Goal: Communication & Community: Answer question/provide support

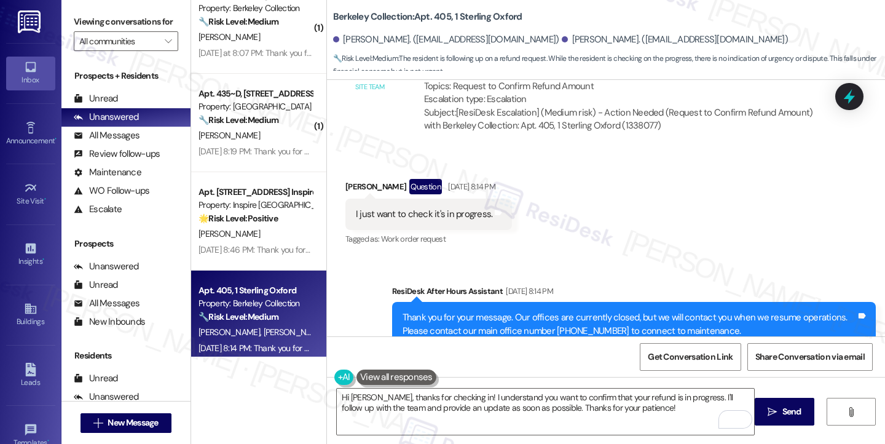
scroll to position [528, 0]
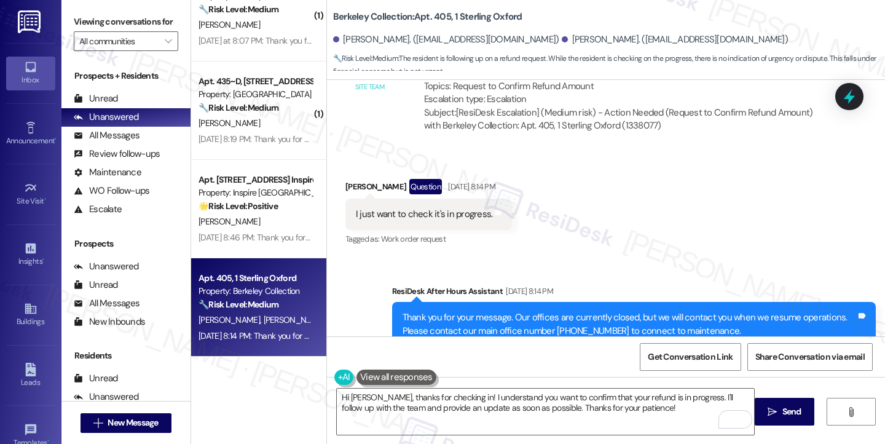
click at [468, 377] on div "Hi [PERSON_NAME], thanks for checking in! I understand you want to confirm that…" at bounding box center [606, 423] width 558 height 92
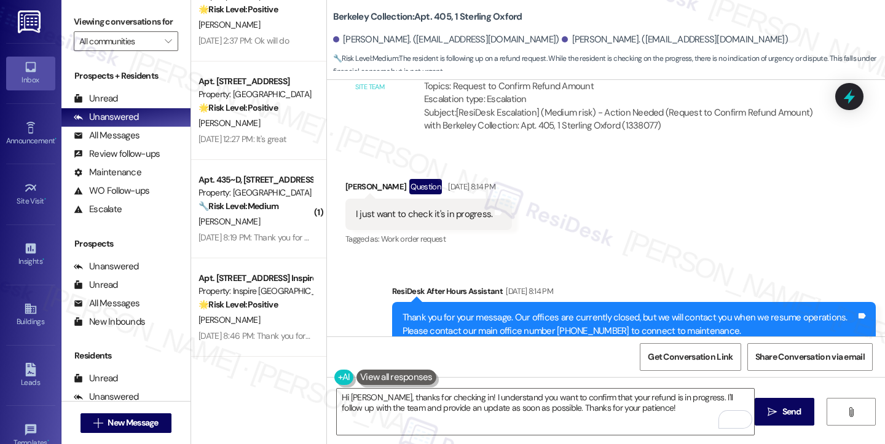
click at [430, 208] on div "I just want to check it's in progress." at bounding box center [424, 214] width 137 height 13
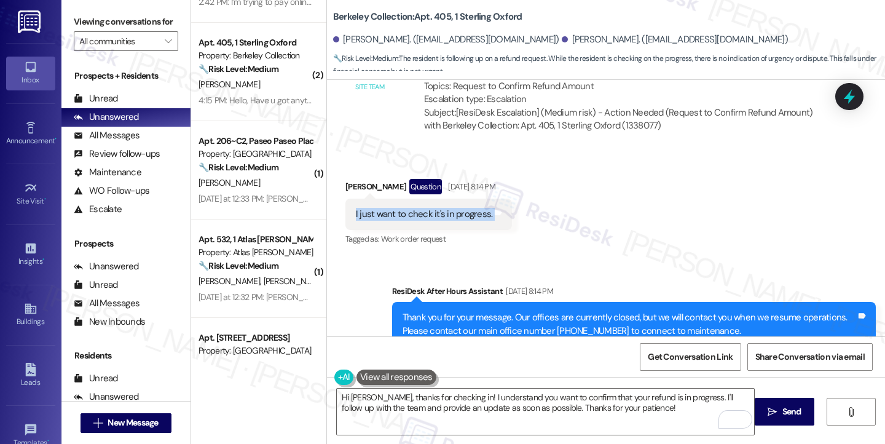
scroll to position [74, 0]
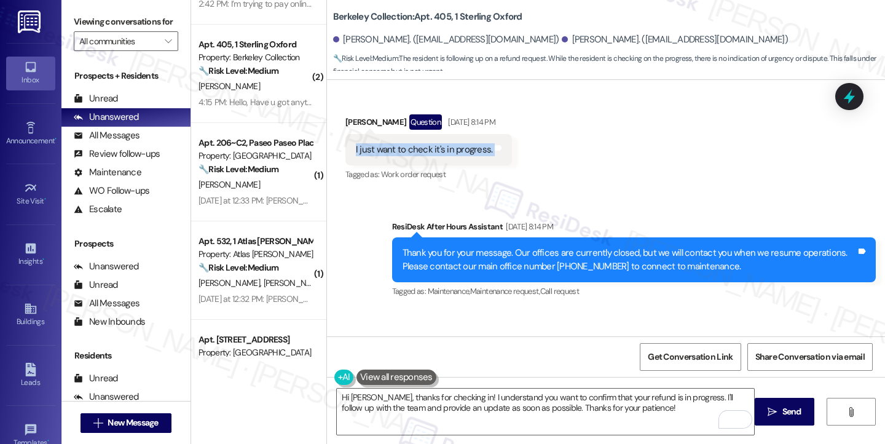
scroll to position [7275, 0]
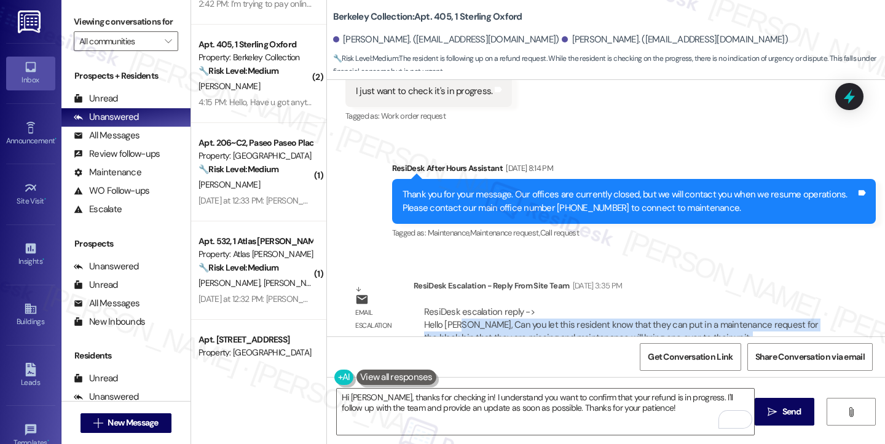
drag, startPoint x: 452, startPoint y: 298, endPoint x: 741, endPoint y: 307, distance: 288.8
click at [741, 307] on div "ResiDesk escalation reply -> Hello Sarah, Can you let this resident know that t…" at bounding box center [621, 331] width 394 height 52
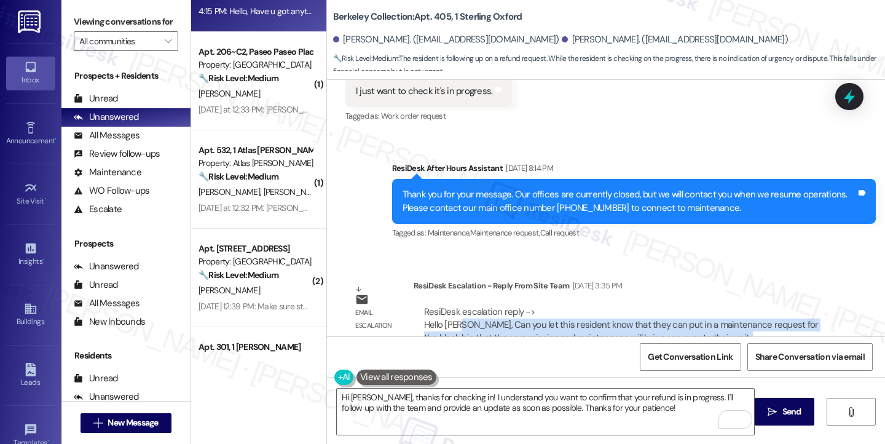
scroll to position [0, 0]
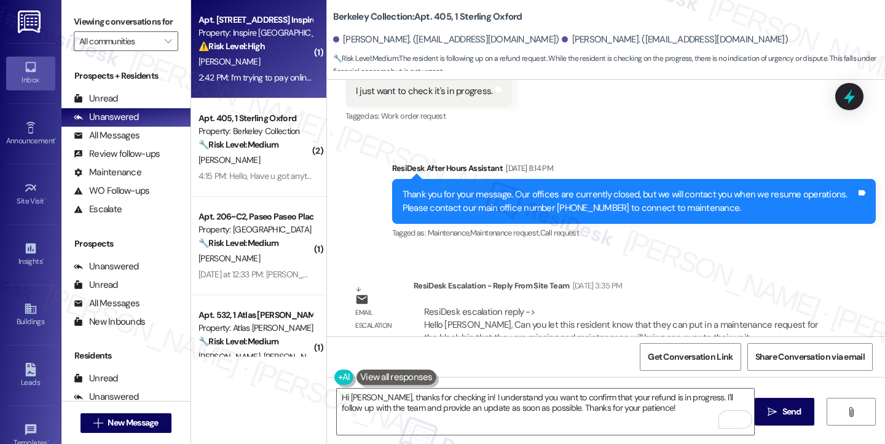
click at [244, 70] on div "2:42 PM: I’m trying to pay online but it’s not accepting my card 2:42 PM: I’m t…" at bounding box center [255, 77] width 116 height 15
type textarea "Fetching suggested responses. Please feel free to read through the conversation…"
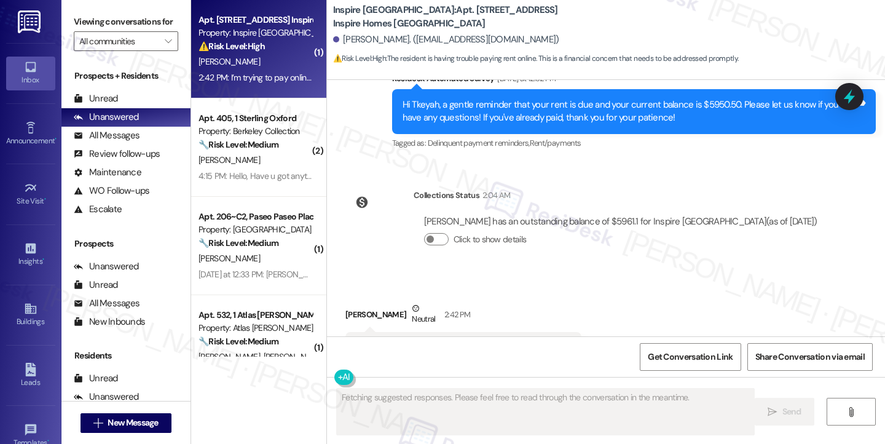
scroll to position [2287, 0]
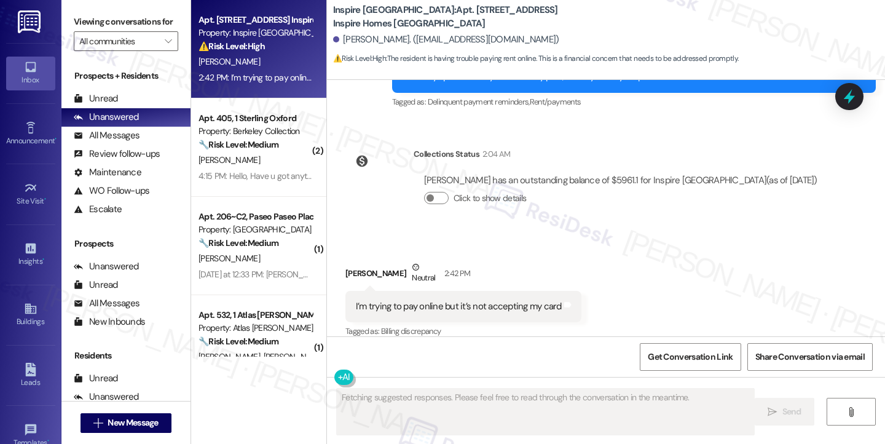
click at [437, 300] on div "I’m trying to pay online but it’s not accepting my card" at bounding box center [459, 306] width 206 height 13
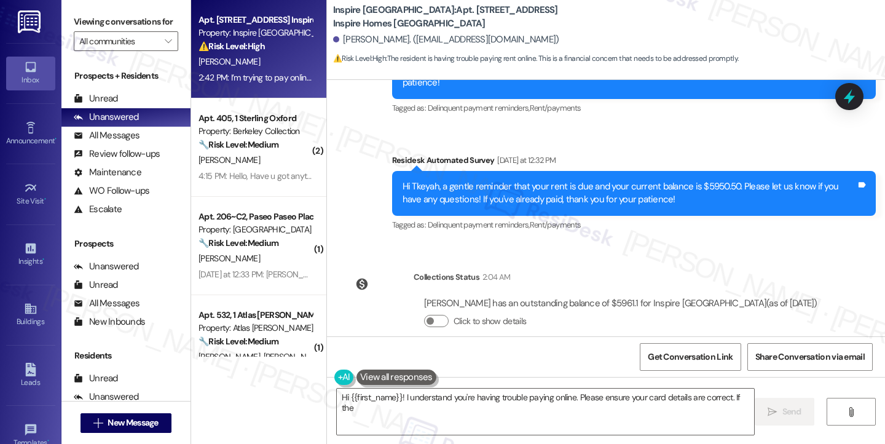
click at [550, 180] on div "Hi Tkeyah, a gentle reminder that your rent is due and your current balance is …" at bounding box center [628, 193] width 453 height 26
type textarea "Hi {{first_name}}! I understand you're having trouble paying online. Please ens…"
click at [550, 180] on div "Hi Tkeyah, a gentle reminder that your rent is due and your current balance is …" at bounding box center [628, 193] width 453 height 26
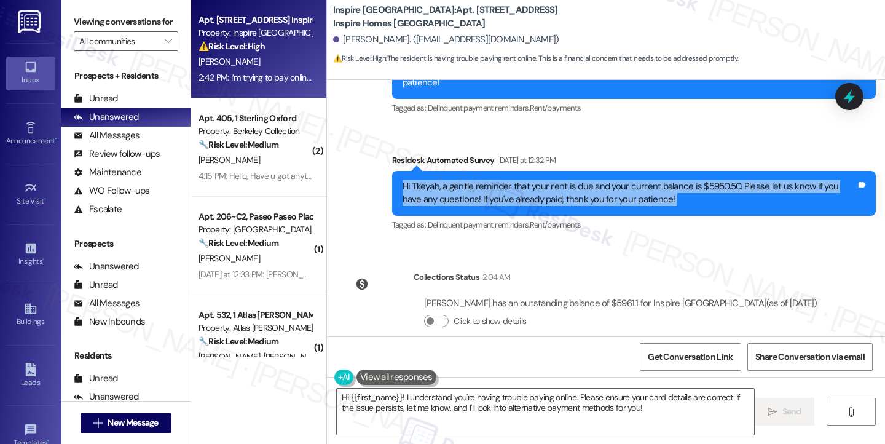
click at [550, 180] on div "Hi Tkeyah, a gentle reminder that your rent is due and your current balance is …" at bounding box center [628, 193] width 453 height 26
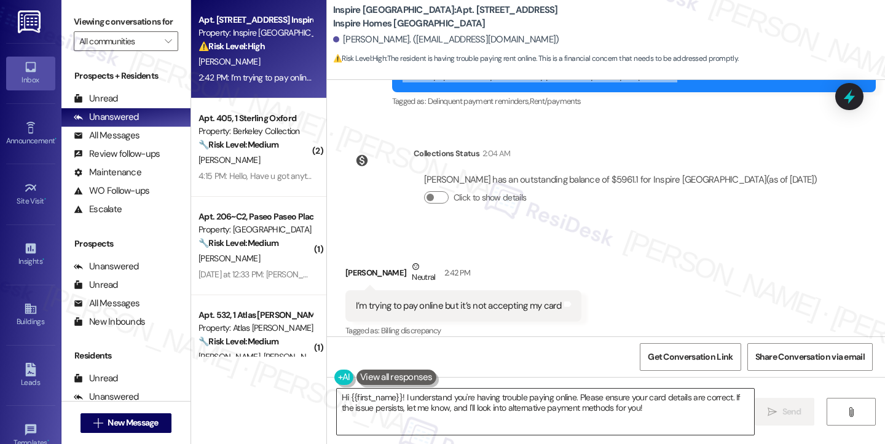
click at [653, 405] on textarea "Hi {{first_name}}! I understand you're having trouble paying online. Please ens…" at bounding box center [545, 411] width 417 height 46
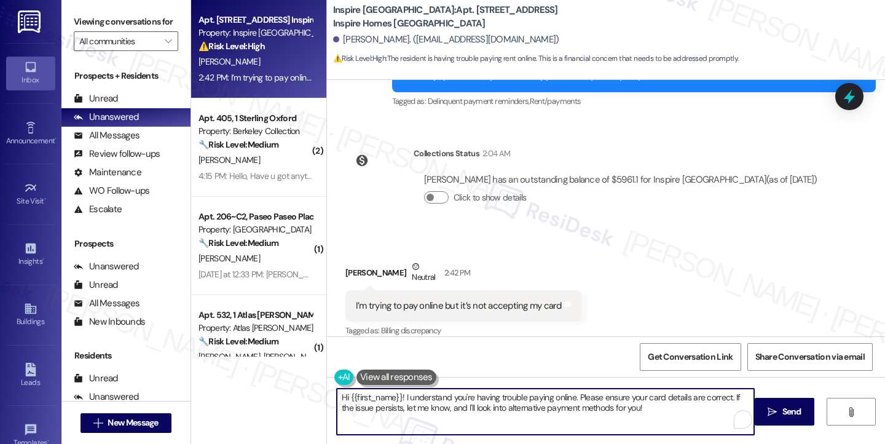
drag, startPoint x: 687, startPoint y: 405, endPoint x: 493, endPoint y: 394, distance: 195.0
click at [493, 396] on textarea "Hi {{first_name}}! I understand you're having trouble paying online. Please ens…" at bounding box center [545, 411] width 417 height 46
click at [455, 299] on div "I’m trying to pay online but it’s not accepting my card" at bounding box center [459, 305] width 206 height 13
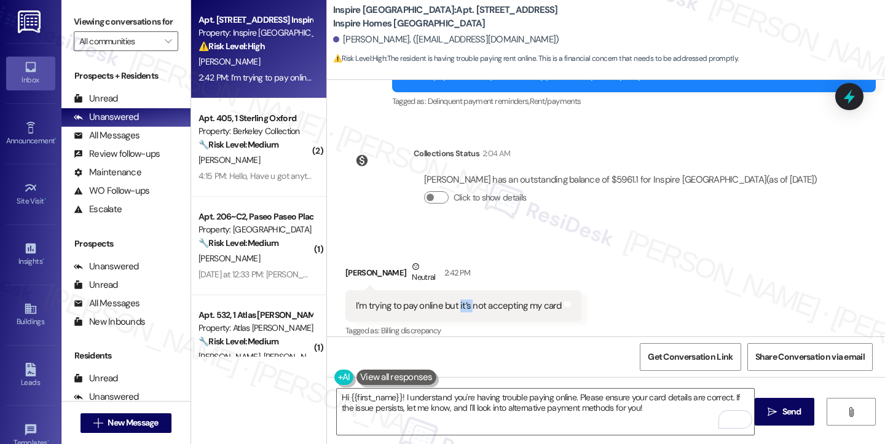
click at [455, 299] on div "I’m trying to pay online but it’s not accepting my card" at bounding box center [459, 305] width 206 height 13
copy div "I’m trying to pay online but it’s not accepting my card Tags and notes"
click at [84, 29] on label "Viewing conversations for" at bounding box center [126, 21] width 104 height 19
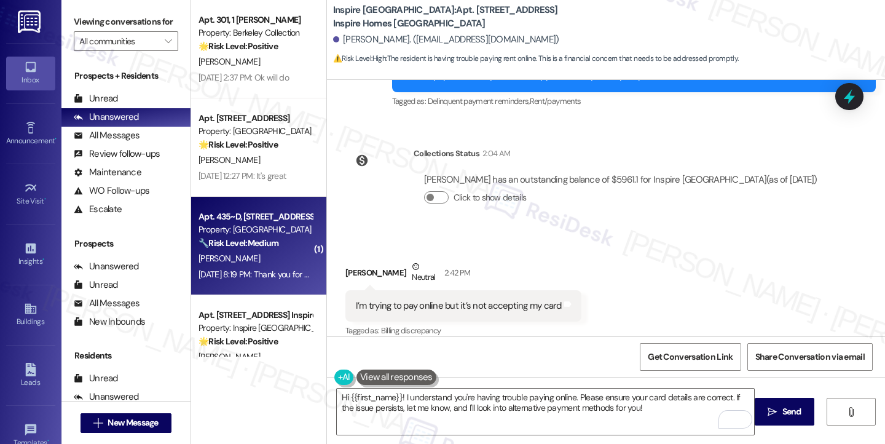
scroll to position [627, 0]
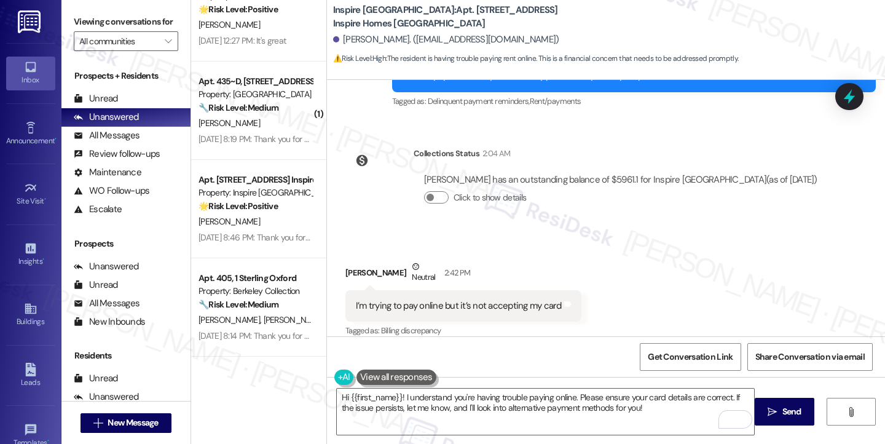
click at [95, 23] on label "Viewing conversations for" at bounding box center [126, 21] width 104 height 19
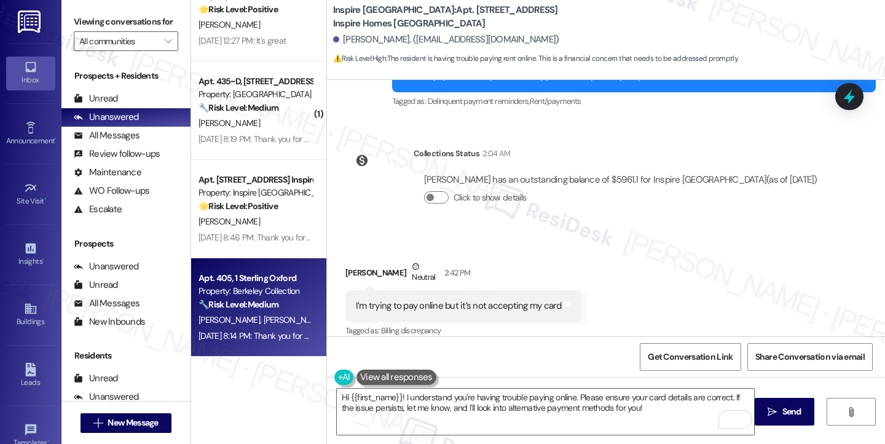
click at [254, 314] on div "J. Yao L. Chen" at bounding box center [255, 319] width 116 height 15
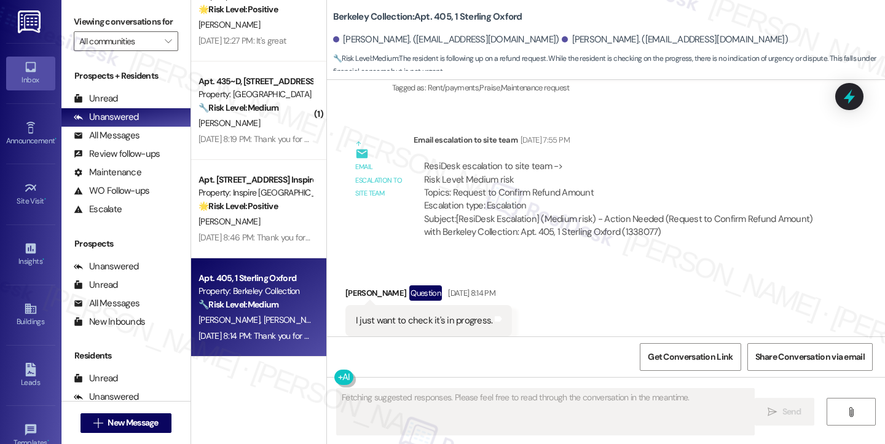
scroll to position [7275, 0]
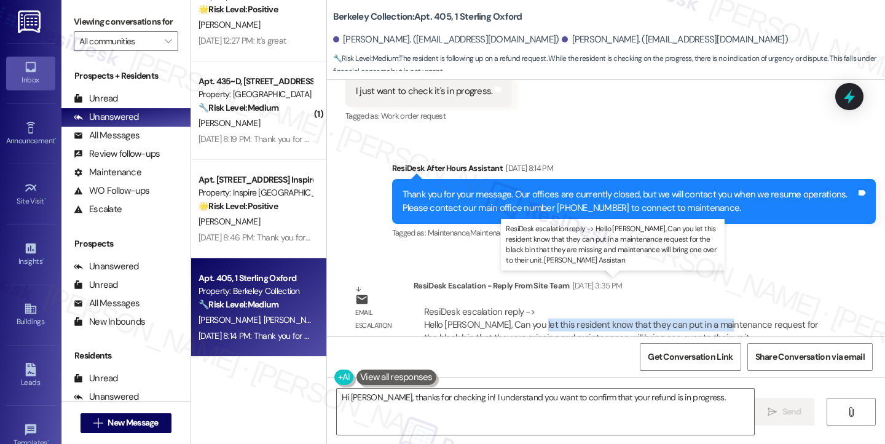
drag, startPoint x: 521, startPoint y: 297, endPoint x: 711, endPoint y: 297, distance: 190.4
click at [711, 305] on div "ResiDesk escalation reply -> Hello Sarah, Can you let this resident know that t…" at bounding box center [621, 331] width 394 height 52
type textarea "Hi Jiachen, thanks for checking in! I understand you want to confirm that your …"
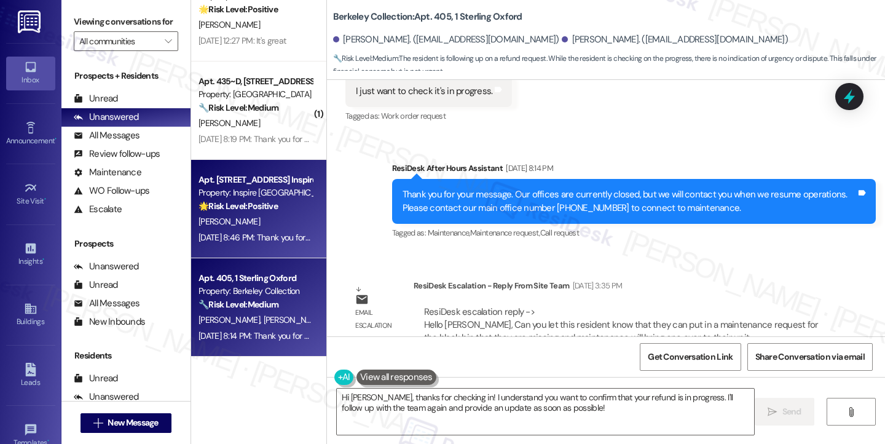
click at [254, 232] on div "Sep 05, 2025 at 8:46 PM: Thank you for your message. Our offices are currently …" at bounding box center [570, 237] width 745 height 11
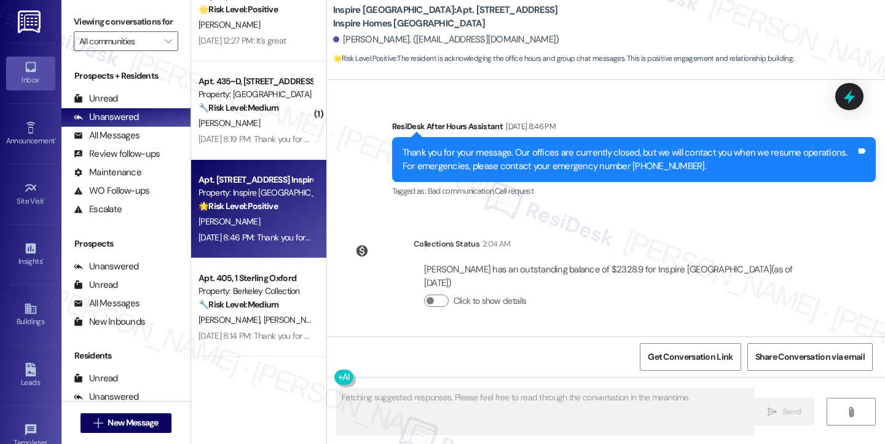
scroll to position [944, 0]
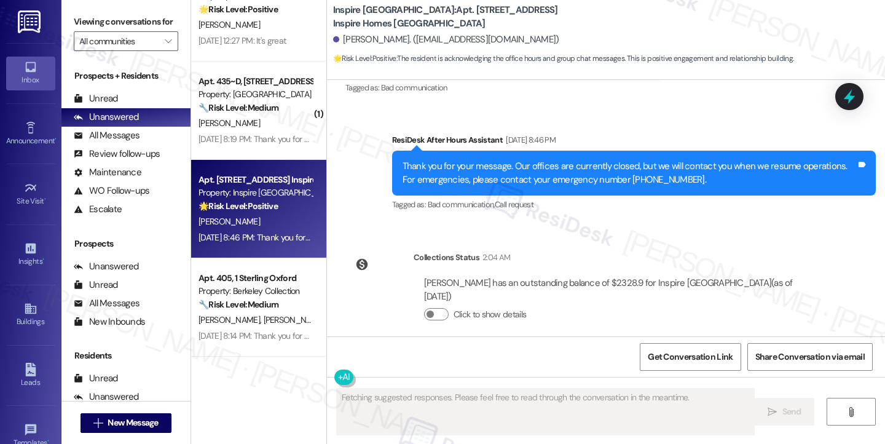
click at [442, 181] on div "Thank you for your message. Our offices are currently closed, but we will conta…" at bounding box center [628, 173] width 453 height 26
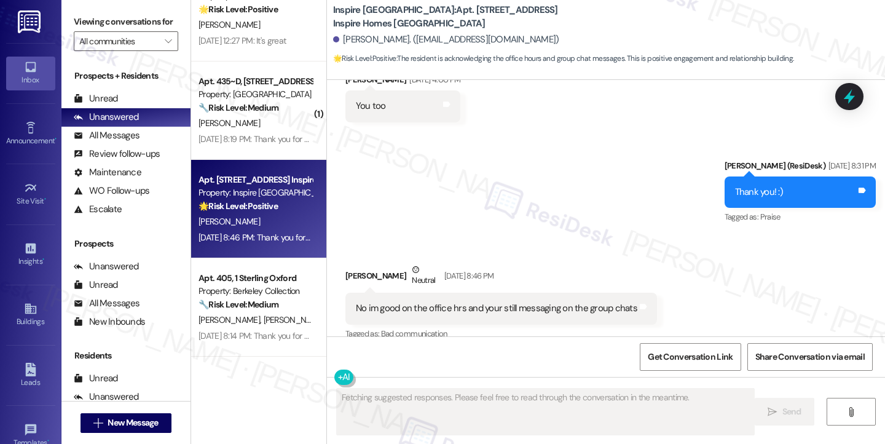
click at [408, 313] on div "No im good on the office hrs and your still messaging on the group chats" at bounding box center [496, 308] width 281 height 13
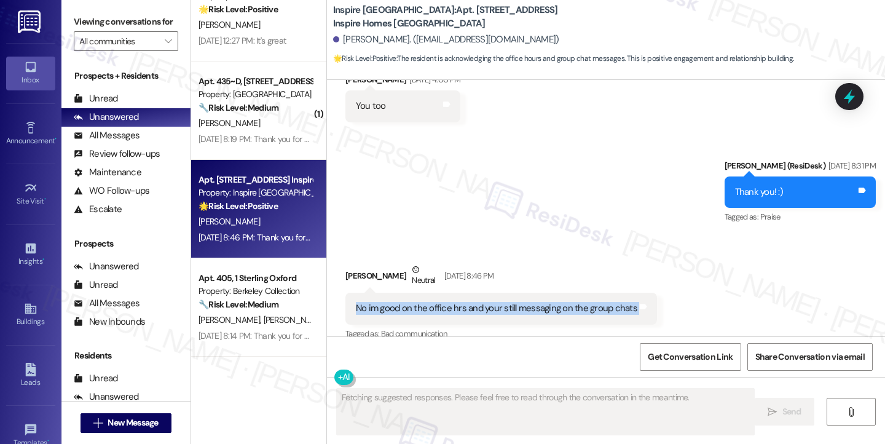
click at [408, 313] on div "No im good on the office hrs and your still messaging on the group chats" at bounding box center [496, 308] width 281 height 13
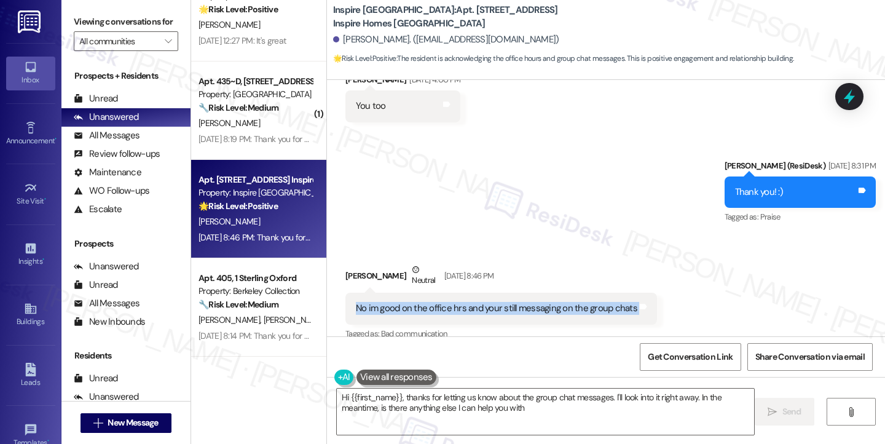
type textarea "Hi {{first_name}}, thanks for letting us know about the group chat messages. I'…"
click at [586, 405] on textarea "Hi {{first_name}}, thanks for letting us know about the group chat messages. I'…" at bounding box center [545, 411] width 417 height 46
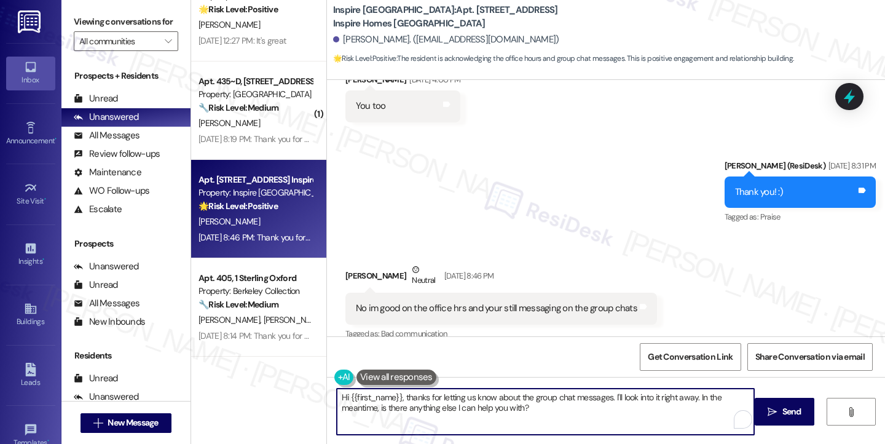
click at [586, 405] on textarea "Hi {{first_name}}, thanks for letting us know about the group chat messages. I'…" at bounding box center [545, 411] width 417 height 46
click at [432, 299] on div "No im good on the office hrs and your still messaging on the group chats Tags a…" at bounding box center [500, 307] width 311 height 31
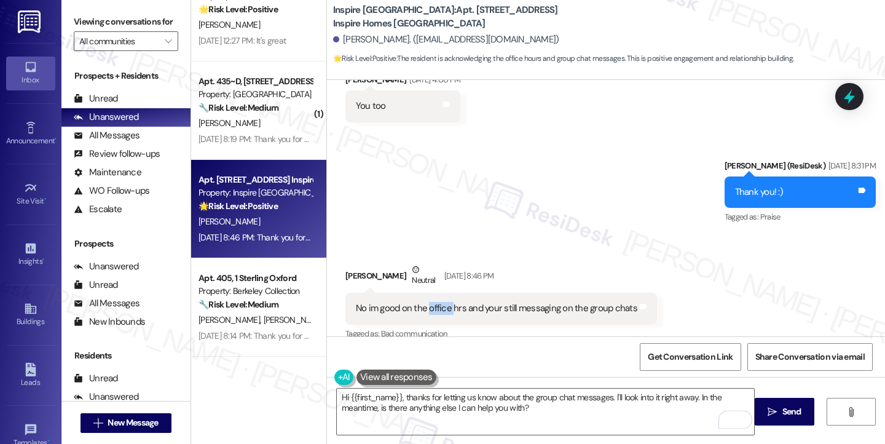
click at [432, 299] on div "No im good on the office hrs and your still messaging on the group chats Tags a…" at bounding box center [500, 307] width 311 height 31
click at [477, 305] on div "No im good on the office hrs and your still messaging on the group chats" at bounding box center [496, 308] width 281 height 13
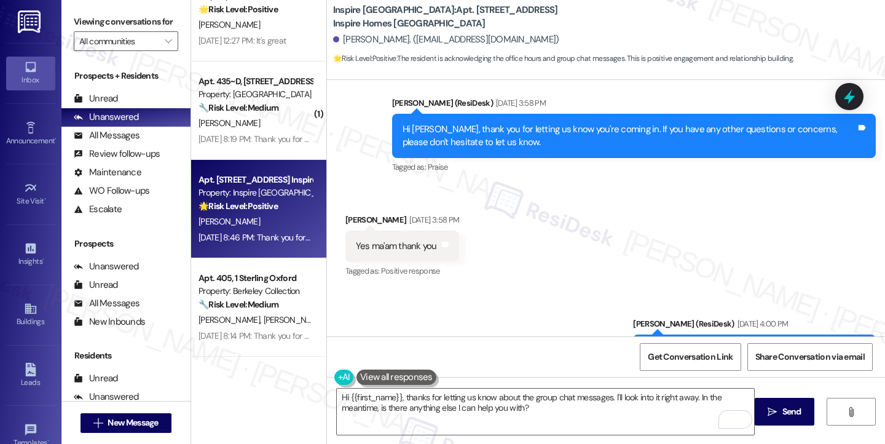
scroll to position [330, 0]
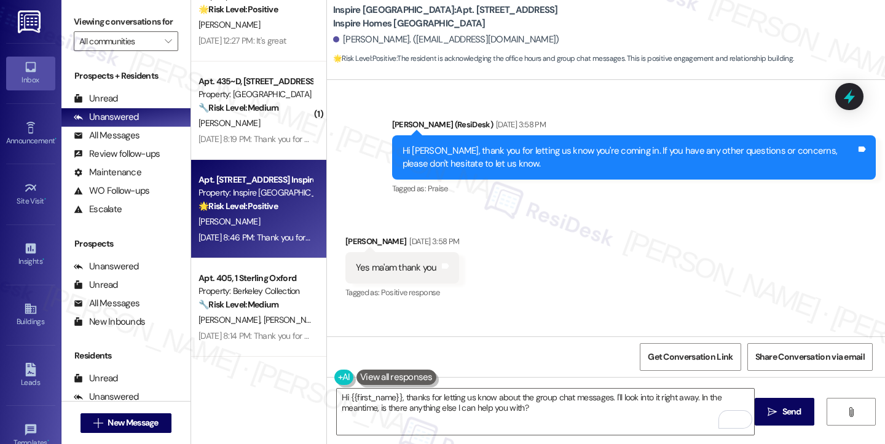
click at [479, 152] on div "Hi Marquin, thank you for letting us know you're coming in. If you have any oth…" at bounding box center [628, 157] width 453 height 26
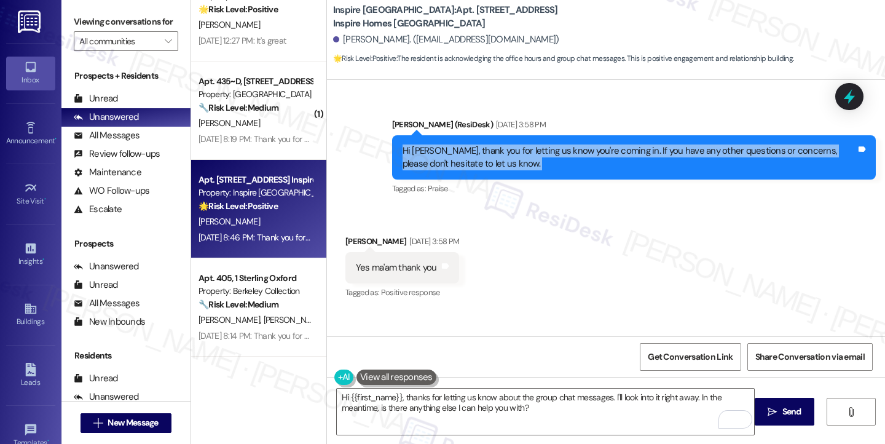
click at [479, 152] on div "Hi Marquin, thank you for letting us know you're coming in. If you have any oth…" at bounding box center [628, 157] width 453 height 26
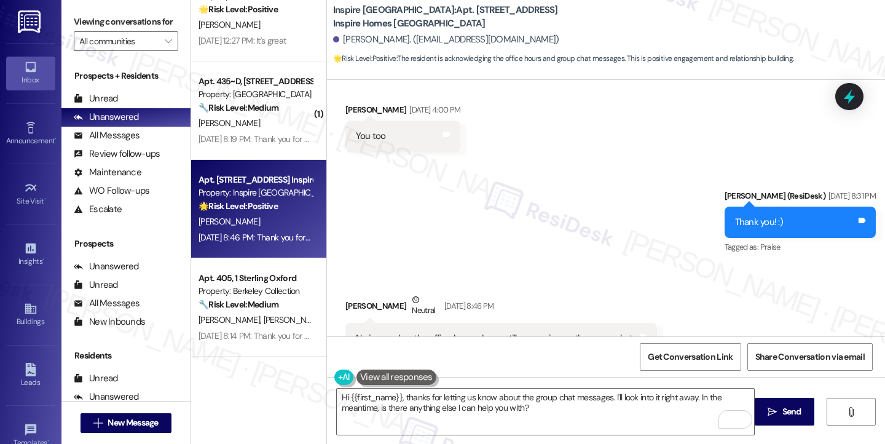
scroll to position [821, 0]
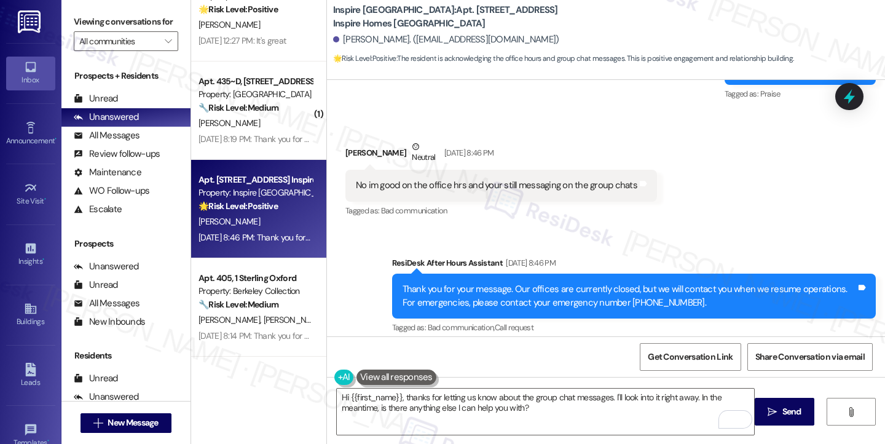
click at [440, 179] on div "No im good on the office hrs and your still messaging on the group chats" at bounding box center [496, 185] width 281 height 13
click at [501, 404] on textarea "Hi {{first_name}}, thanks for letting us know about the group chat messages. I'…" at bounding box center [545, 411] width 417 height 46
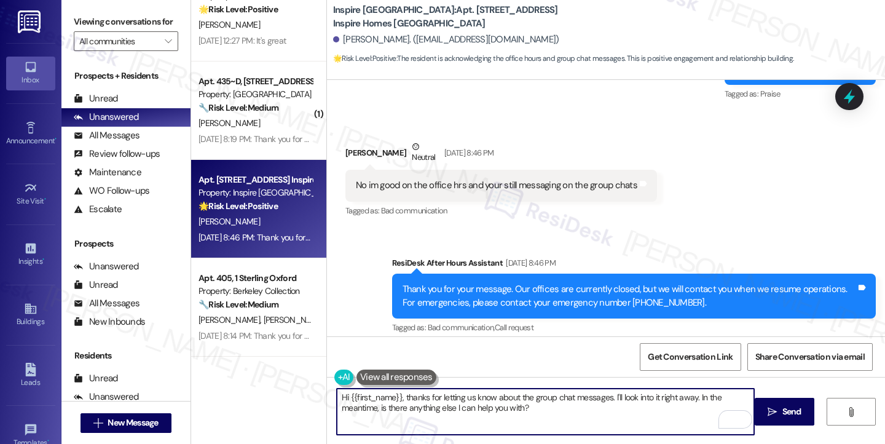
click at [501, 404] on textarea "Hi {{first_name}}, thanks for letting us know about the group chat messages. I'…" at bounding box center [545, 411] width 417 height 46
click at [552, 415] on textarea "Hi {{first_name}}, thanks for letting us know about the group chat messages. I'…" at bounding box center [545, 411] width 417 height 46
drag, startPoint x: 569, startPoint y: 410, endPoint x: 420, endPoint y: 395, distance: 149.4
click at [420, 395] on textarea "Hi {{first_name}}, thanks for letting us know about the group chat messages. I'…" at bounding box center [545, 411] width 417 height 46
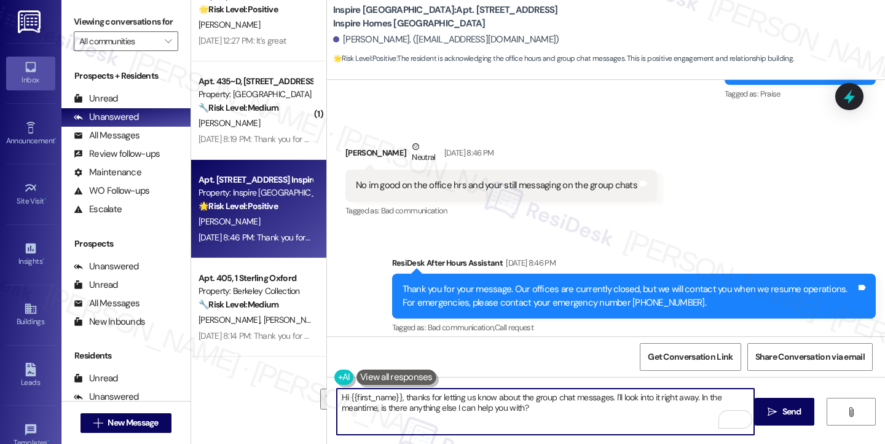
click at [420, 395] on textarea "Hi {{first_name}}, thanks for letting us know about the group chat messages. I'…" at bounding box center [545, 411] width 417 height 46
click at [453, 181] on div "No im good on the office hrs and your still messaging on the group chats" at bounding box center [496, 185] width 281 height 13
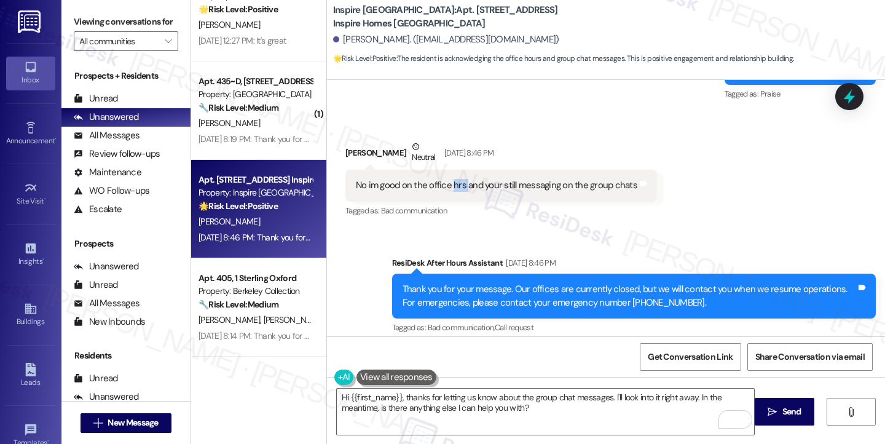
click at [453, 181] on div "No im good on the office hrs and your still messaging on the group chats" at bounding box center [496, 185] width 281 height 13
click at [96, 20] on label "Viewing conversations for" at bounding box center [126, 21] width 104 height 19
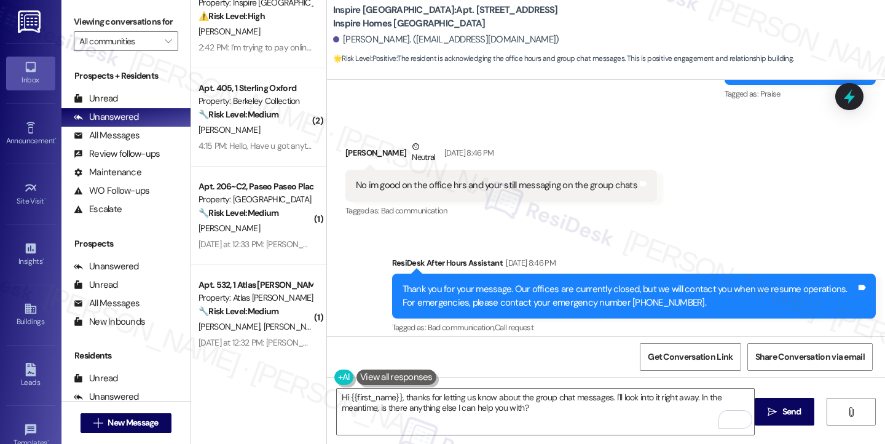
scroll to position [0, 0]
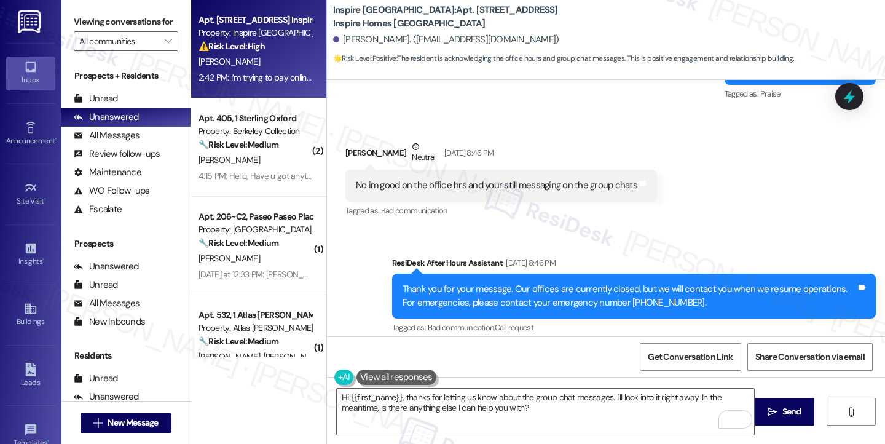
click at [281, 61] on div "[PERSON_NAME]" at bounding box center [255, 61] width 116 height 15
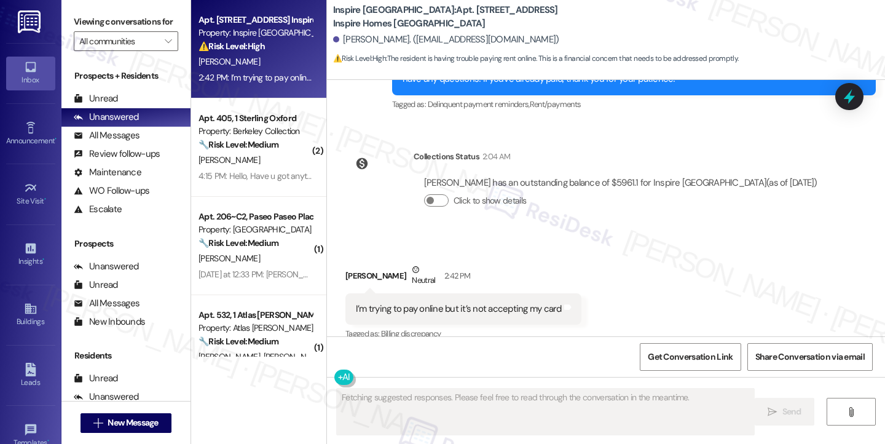
scroll to position [2287, 0]
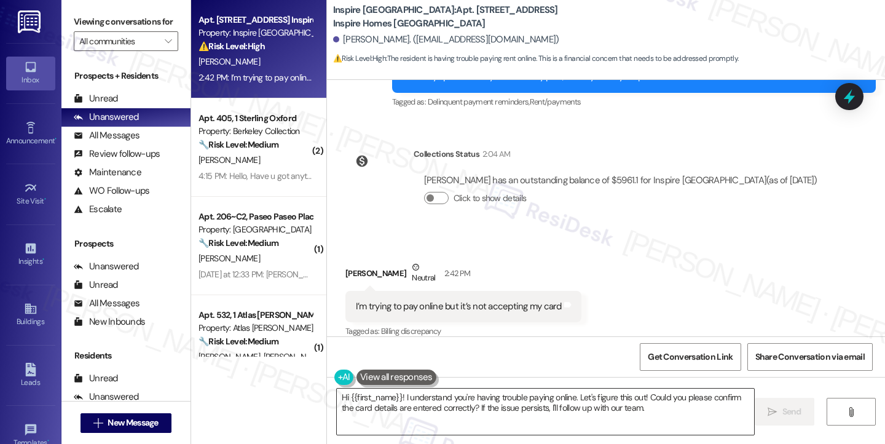
click at [467, 396] on textarea "Hi {{first_name}}! I understand you're having trouble paying online. Let's figu…" at bounding box center [545, 411] width 417 height 46
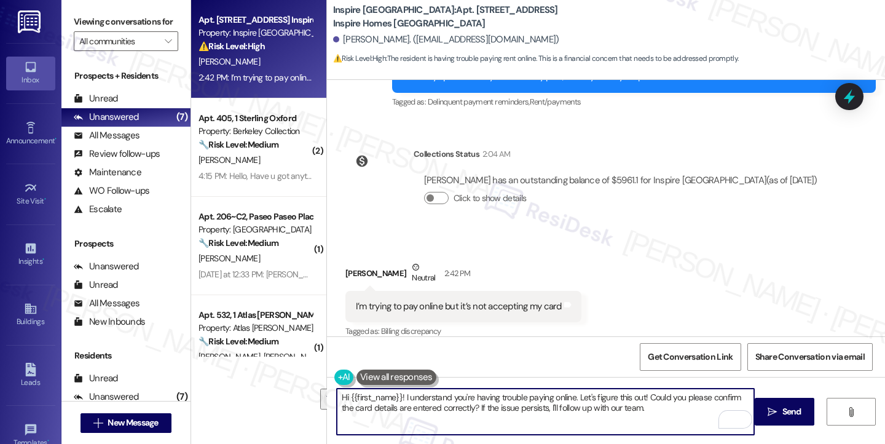
drag, startPoint x: 627, startPoint y: 406, endPoint x: 573, endPoint y: 394, distance: 55.3
click at [573, 394] on textarea "Hi {{first_name}}! I understand you're having trouble paying online. Let's figu…" at bounding box center [545, 411] width 417 height 46
paste textarea "Hi {{first_name}}, thanks for letting us know. Can you share what error message…"
drag, startPoint x: 730, startPoint y: 394, endPoint x: 573, endPoint y: 396, distance: 157.3
click at [573, 396] on textarea "Hi {{first_name}}! I understand you're having trouble paying online. Hi {{first…" at bounding box center [545, 411] width 417 height 46
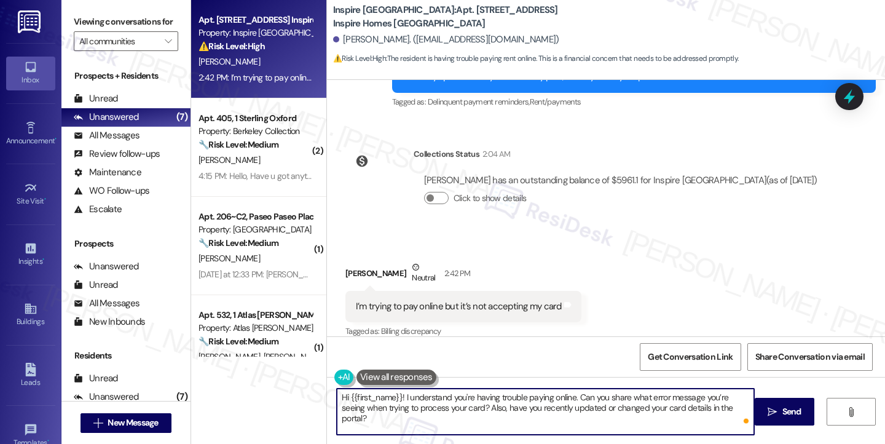
click at [726, 405] on textarea "Hi {{first_name}}! I understand you're having trouble paying online. Can you sh…" at bounding box center [545, 411] width 417 height 46
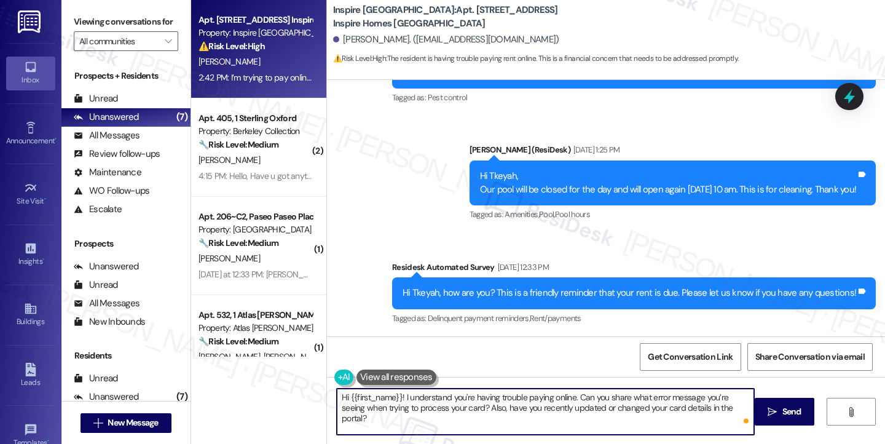
scroll to position [1673, 0]
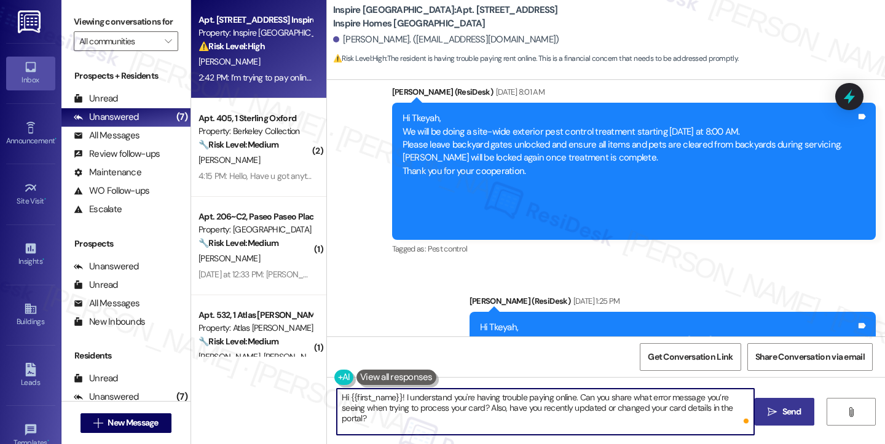
type textarea "Hi {{first_name}}! I understand you're having trouble paying online. Can you sh…"
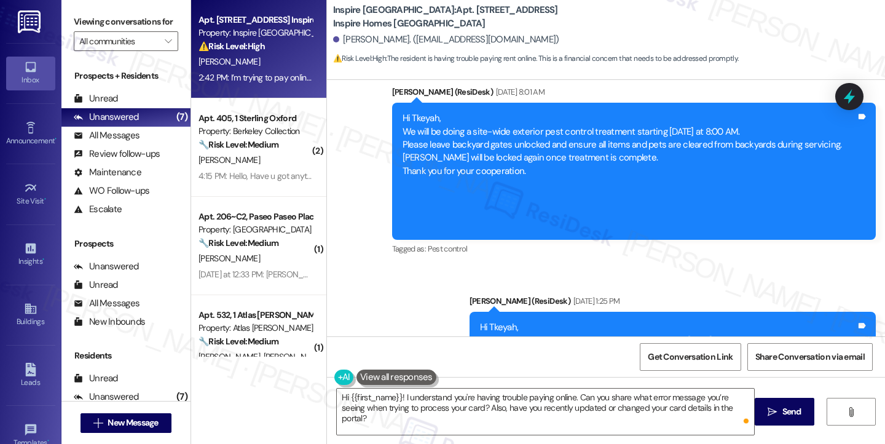
drag, startPoint x: 772, startPoint y: 402, endPoint x: 596, endPoint y: 367, distance: 179.6
click at [596, 367] on div "Lease started Jul 22, 2025 at 8:00 PM Survey, sent via SMS Residesk Automated S…" at bounding box center [606, 302] width 558 height 444
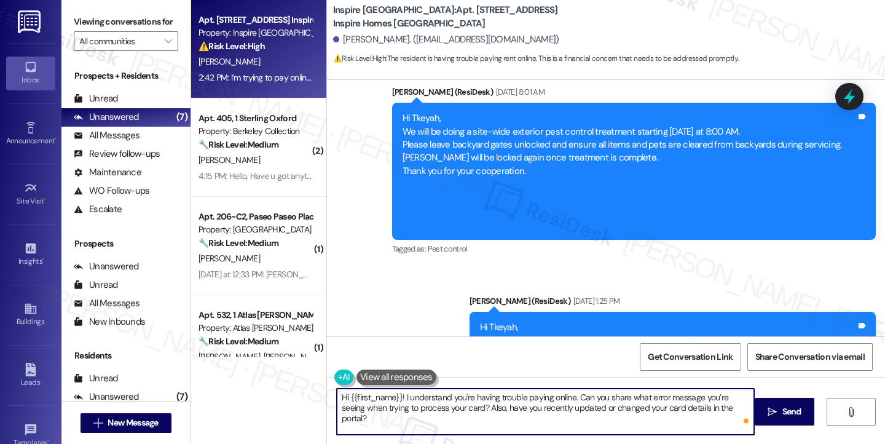
click at [691, 403] on textarea "Hi {{first_name}}! I understand you're having trouble paying online. Can you sh…" at bounding box center [545, 411] width 417 height 46
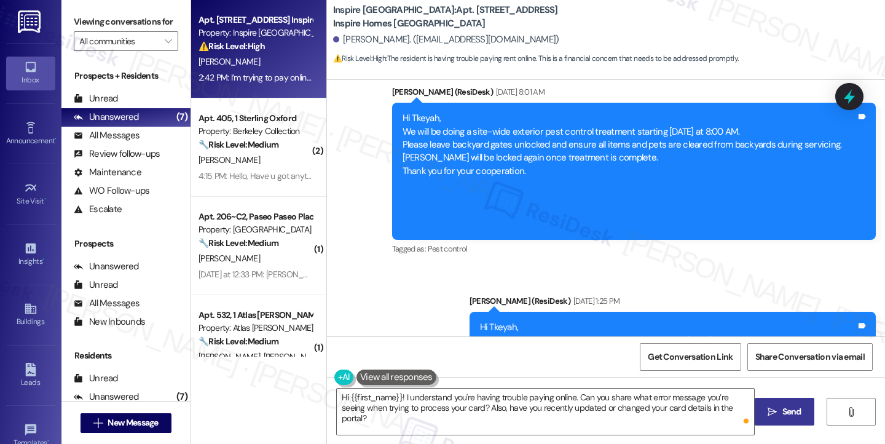
click at [781, 400] on button " Send" at bounding box center [784, 411] width 60 height 28
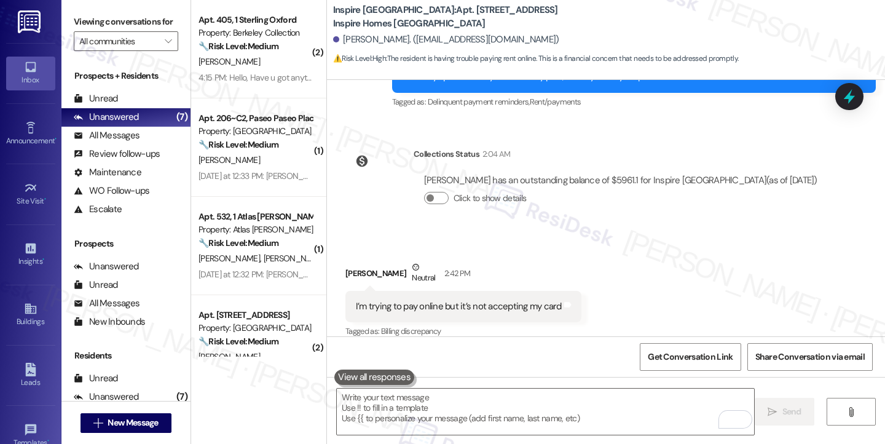
scroll to position [2386, 0]
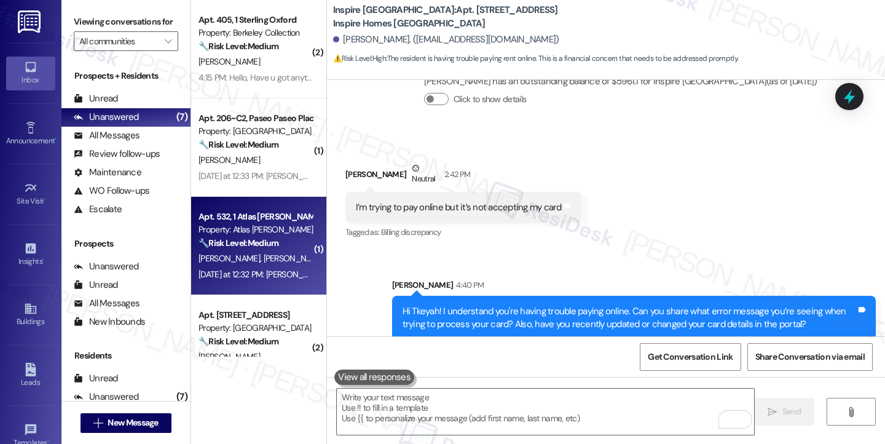
click at [261, 230] on div "Property: Atlas [PERSON_NAME]" at bounding box center [255, 229] width 114 height 13
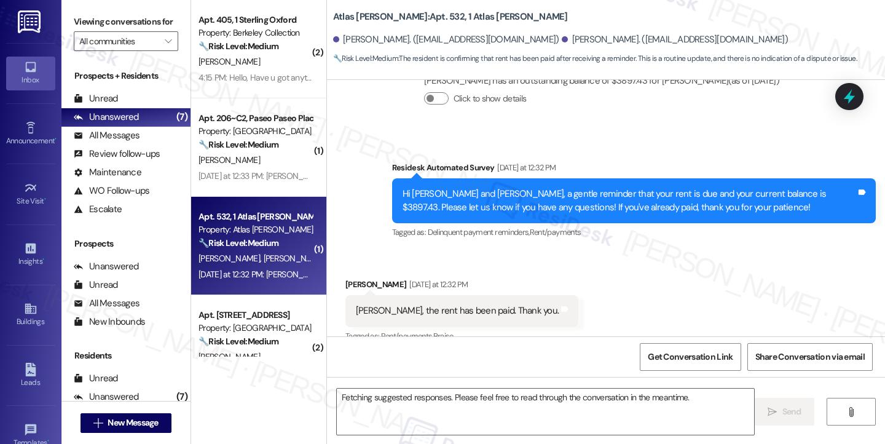
scroll to position [290, 0]
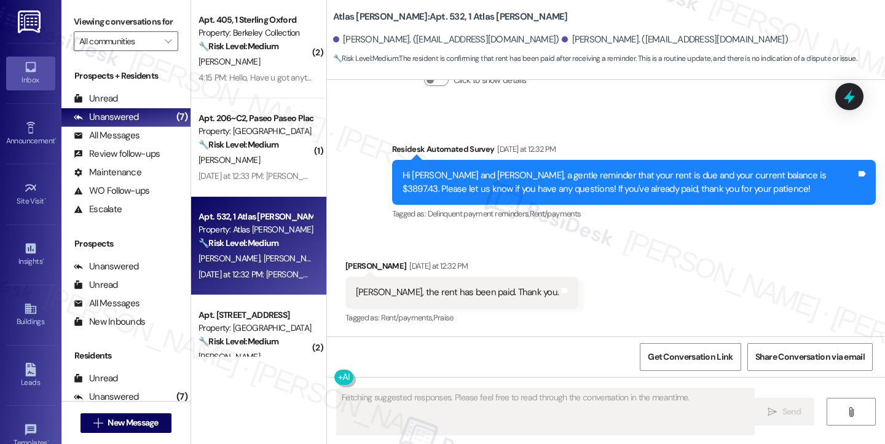
click at [409, 289] on div "Sarah, the rent has been paid. Thank you." at bounding box center [457, 292] width 203 height 13
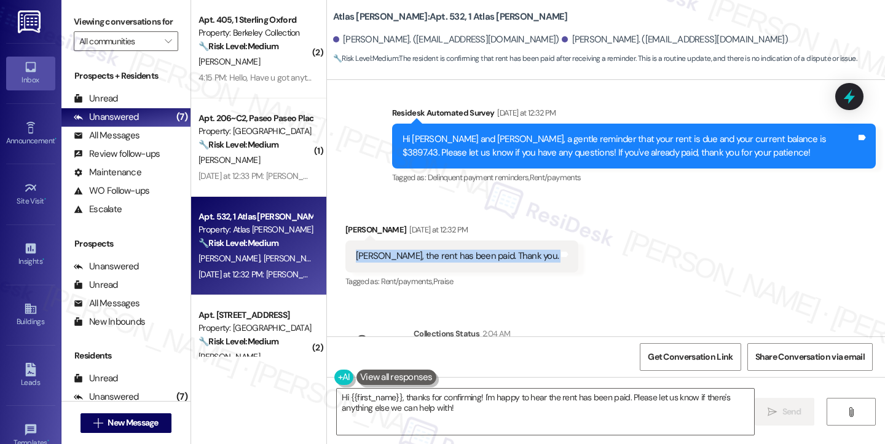
scroll to position [403, 0]
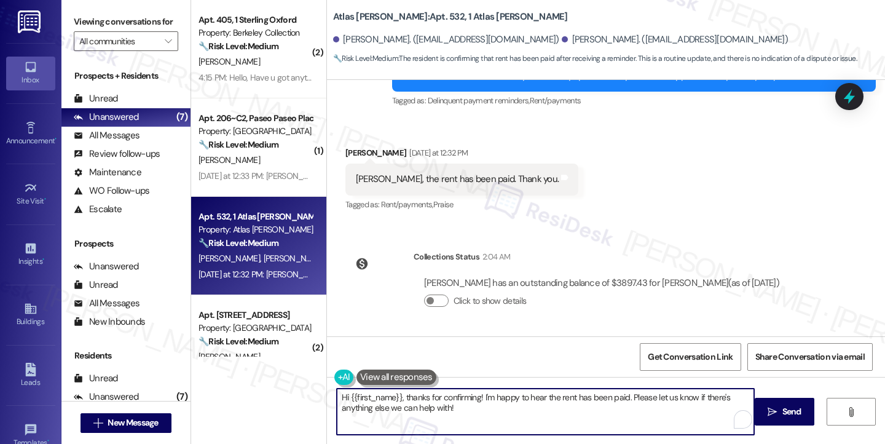
drag, startPoint x: 493, startPoint y: 413, endPoint x: 499, endPoint y: 397, distance: 17.7
click at [490, 397] on textarea "Hi {{first_name}}, thanks for confirming! I'm happy to hear the rent has been p…" at bounding box center [545, 411] width 417 height 46
click at [526, 397] on textarea "Hi {{first_name}}, thanks for confirming! I'm happy to hear the rent has been p…" at bounding box center [545, 411] width 417 height 46
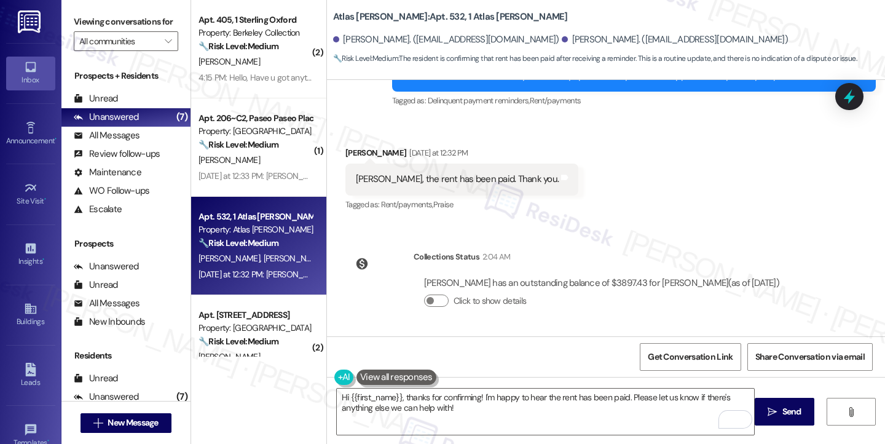
click at [77, 15] on label "Viewing conversations for" at bounding box center [126, 21] width 104 height 19
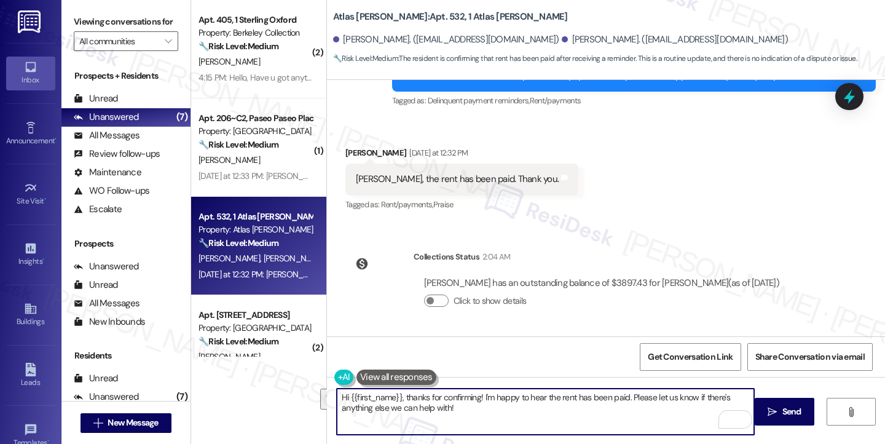
drag, startPoint x: 577, startPoint y: 407, endPoint x: 627, endPoint y: 389, distance: 52.1
click at [627, 389] on textarea "Hi {{first_name}}, thanks for confirming! I'm happy to hear the rent has been p…" at bounding box center [545, 411] width 417 height 46
paste textarea "Did you receive a payment confirmation receipt yet, or has the payment already …"
click at [338, 146] on div "Received via SMS Wright Anthony Yesterday at 12:32 PM Sarah, the rent has been …" at bounding box center [461, 179] width 251 height 85
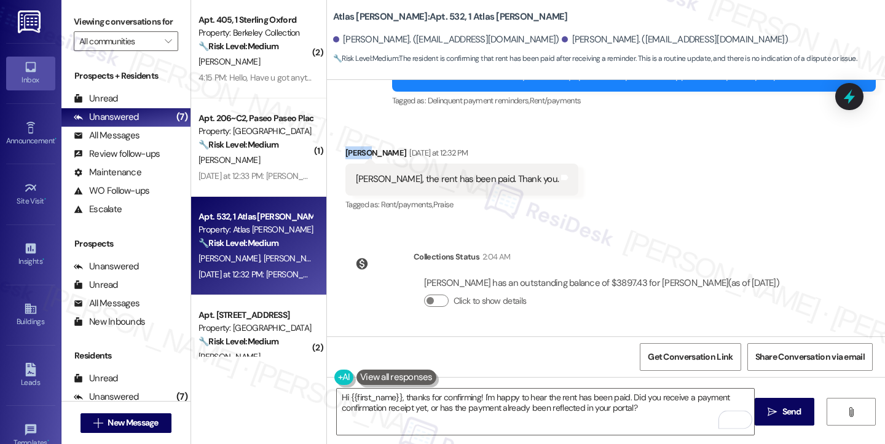
copy div "Wright"
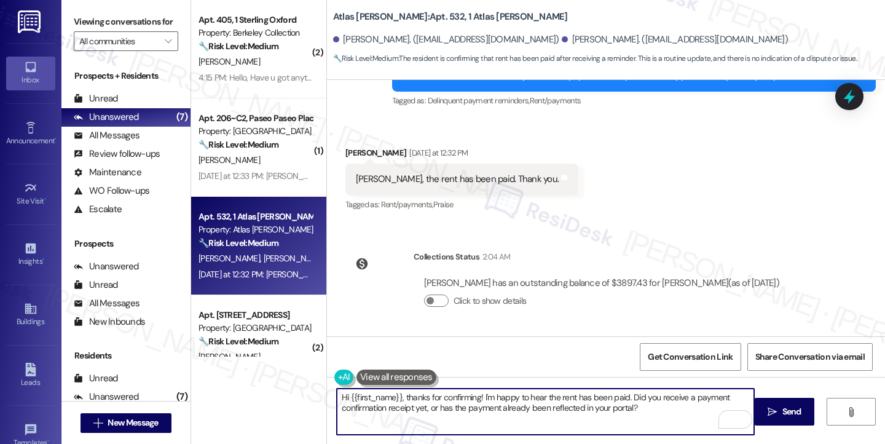
drag, startPoint x: 345, startPoint y: 395, endPoint x: 395, endPoint y: 388, distance: 50.8
click at [395, 388] on textarea "Hi {{first_name}}, thanks for confirming! I'm happy to hear the rent has been p…" at bounding box center [545, 411] width 417 height 46
paste textarea "Wright"
click at [607, 404] on textarea "Hi Wright, thanks for confirming! I'm happy to hear the rent has been paid. Did…" at bounding box center [545, 411] width 417 height 46
click at [415, 394] on textarea "Hi Wright, thanks for confirming! I'm happy to hear the rent has been paid. Did…" at bounding box center [545, 411] width 417 height 46
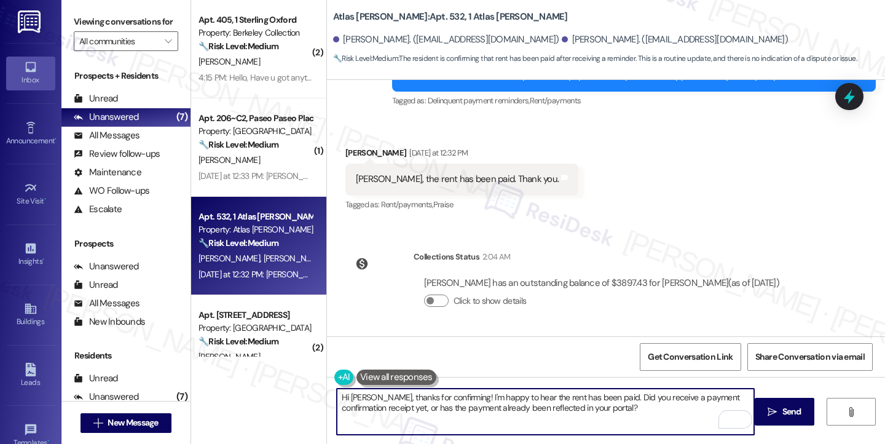
click at [415, 394] on textarea "Hi Wright, thanks for confirming! I'm happy to hear the rent has been paid. Did…" at bounding box center [545, 411] width 417 height 46
type textarea "Hi Wright, thanks for taking care of it! I'm happy to hear the rent has been pa…"
click at [786, 402] on button " Send" at bounding box center [784, 411] width 60 height 28
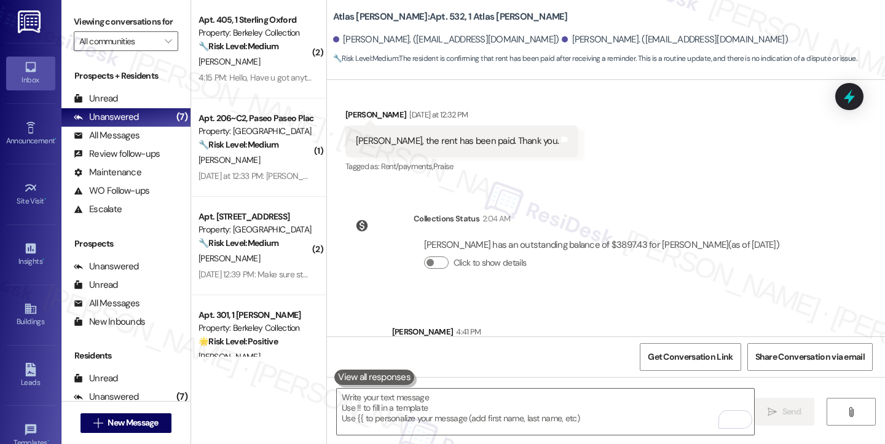
scroll to position [501, 0]
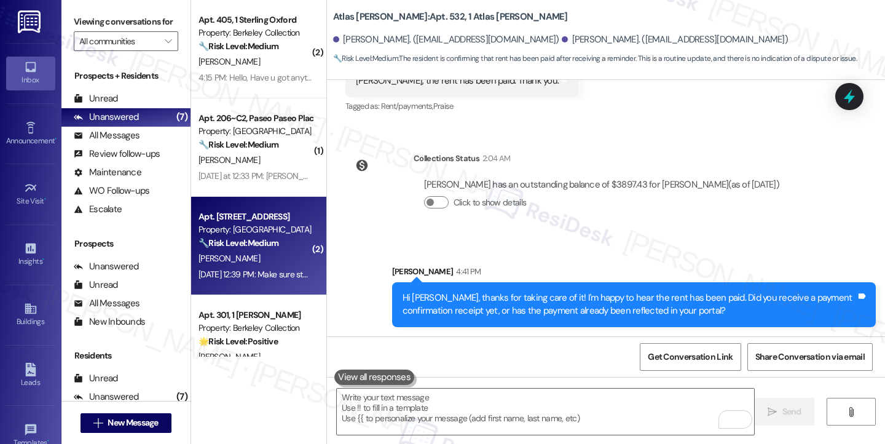
click at [272, 240] on strong "🔧 Risk Level: Medium" at bounding box center [238, 242] width 80 height 11
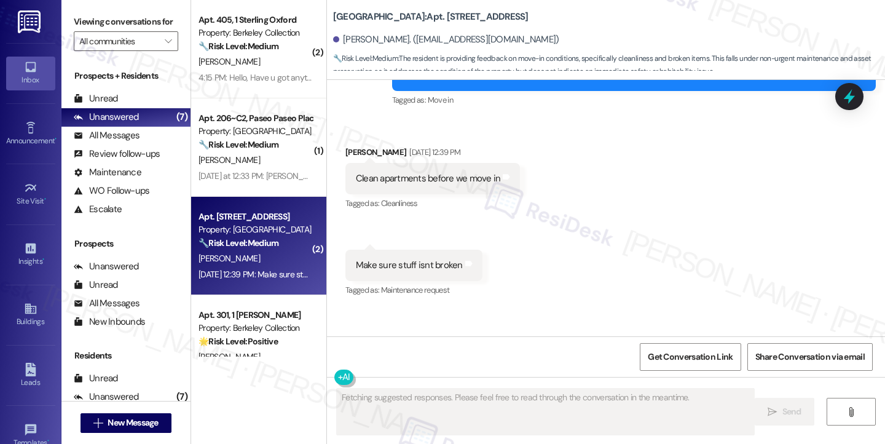
scroll to position [171, 0]
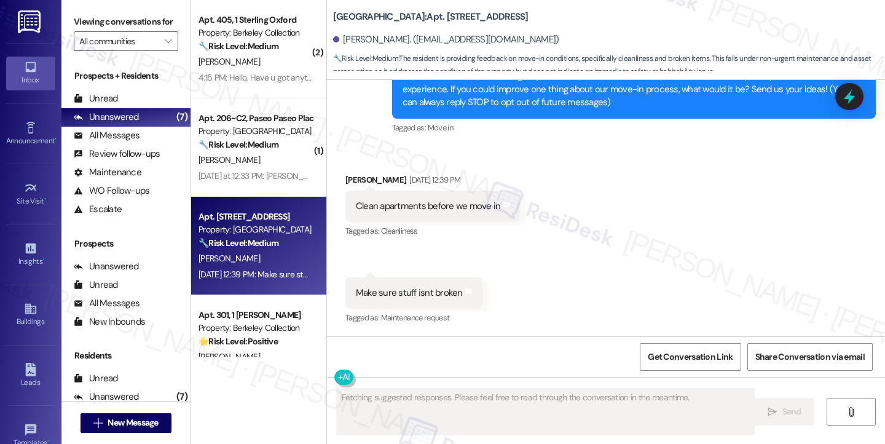
click at [450, 204] on div "Clean apartments before we move in" at bounding box center [428, 206] width 145 height 13
click at [412, 290] on div "Make sure stuff isnt broken" at bounding box center [409, 292] width 107 height 13
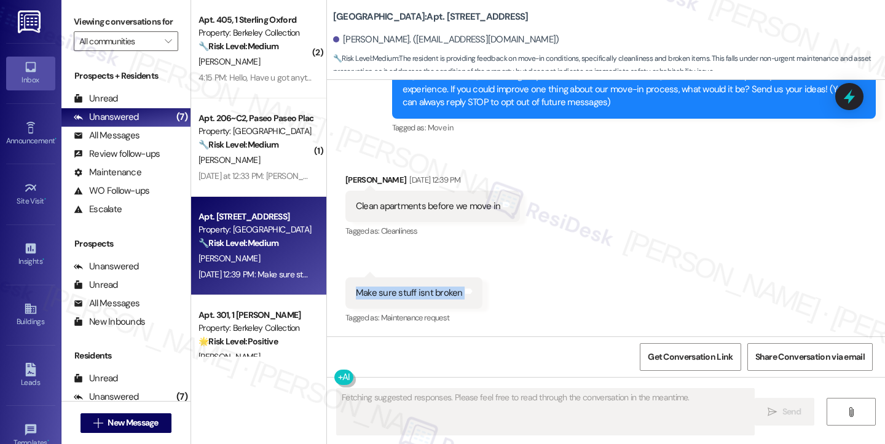
click at [412, 290] on div "Make sure stuff isnt broken" at bounding box center [409, 292] width 107 height 13
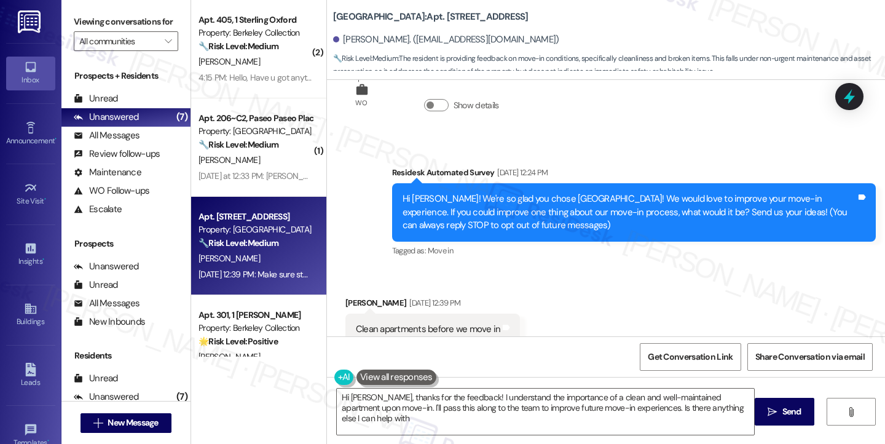
type textarea "Hi Aidan, thanks for the feedback! I understand the importance of a clean and w…"
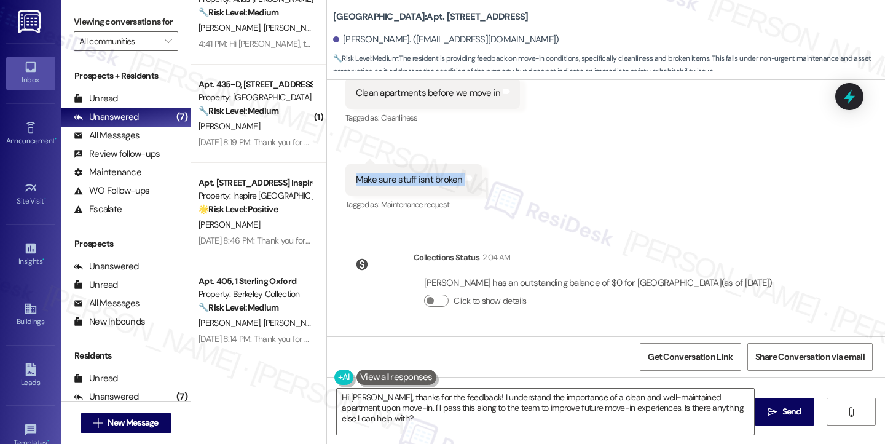
scroll to position [627, 0]
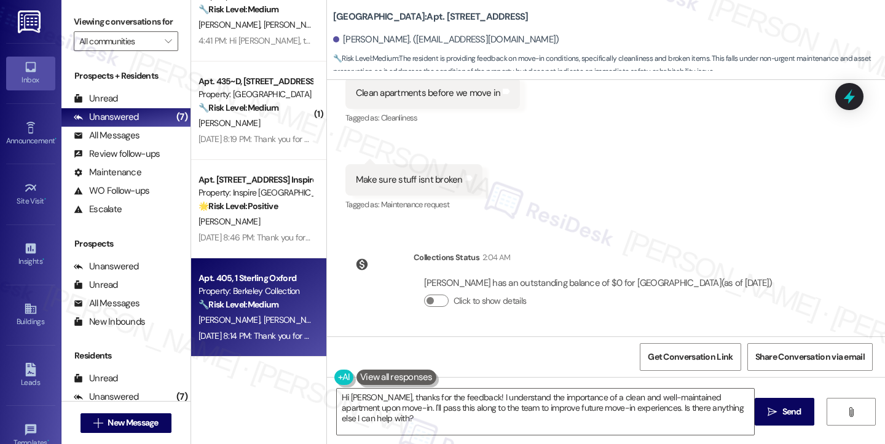
click at [256, 308] on strong "🔧 Risk Level: Medium" at bounding box center [238, 304] width 80 height 11
type textarea "Fetching suggested responses. Please feel free to read through the conversation…"
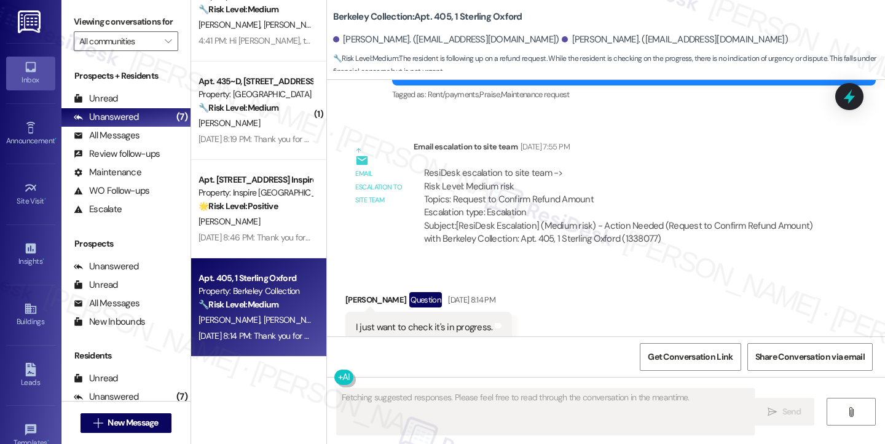
scroll to position [7046, 0]
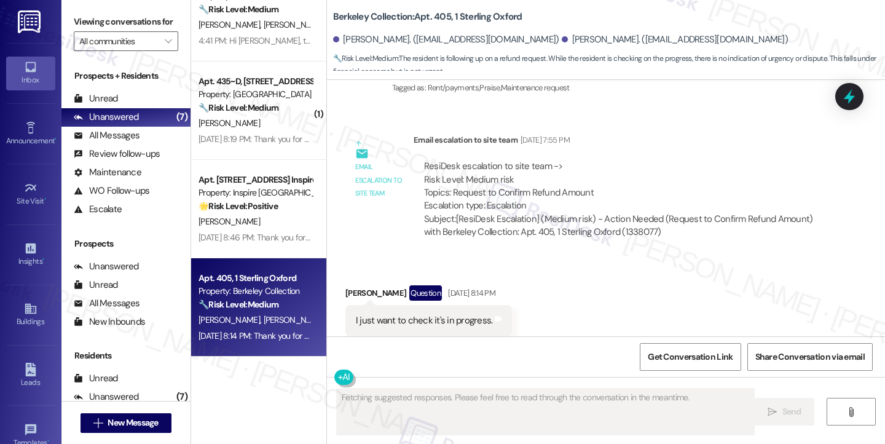
click at [416, 314] on div "I just want to check it's in progress." at bounding box center [424, 320] width 137 height 13
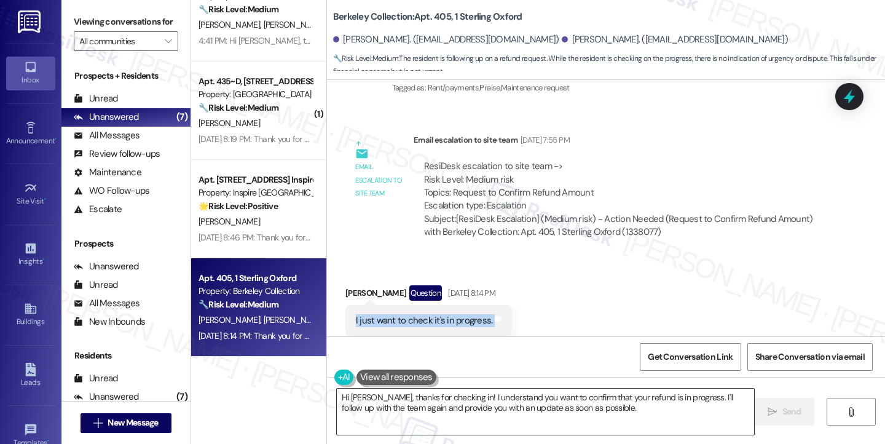
click at [482, 398] on textarea "Hi Jiachen, thanks for checking in! I understand you want to confirm that your …" at bounding box center [545, 411] width 417 height 46
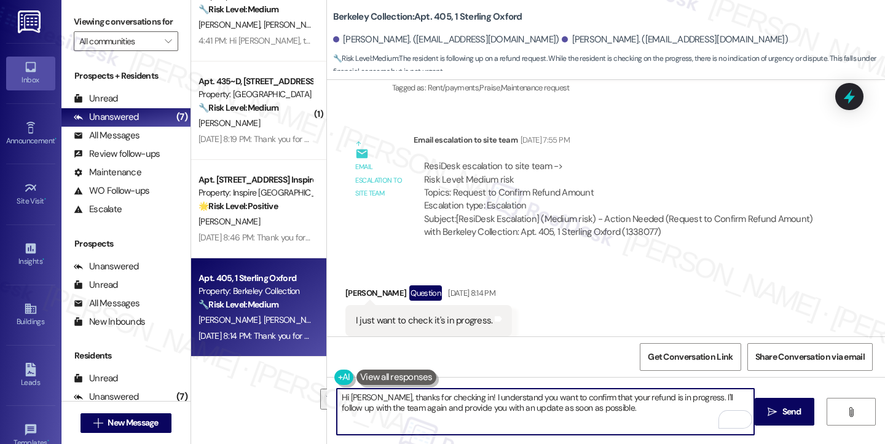
drag, startPoint x: 593, startPoint y: 410, endPoint x: 504, endPoint y: 397, distance: 90.6
click at [504, 397] on textarea "Hi Jiachen, thanks for checking in! I understand you want to confirm that your …" at bounding box center [545, 411] width 417 height 46
click at [444, 399] on textarea "Hi Jiachen, thanks for checking in! I understand you want to confirm that your …" at bounding box center [545, 411] width 417 height 46
drag, startPoint x: 444, startPoint y: 399, endPoint x: 458, endPoint y: 386, distance: 19.6
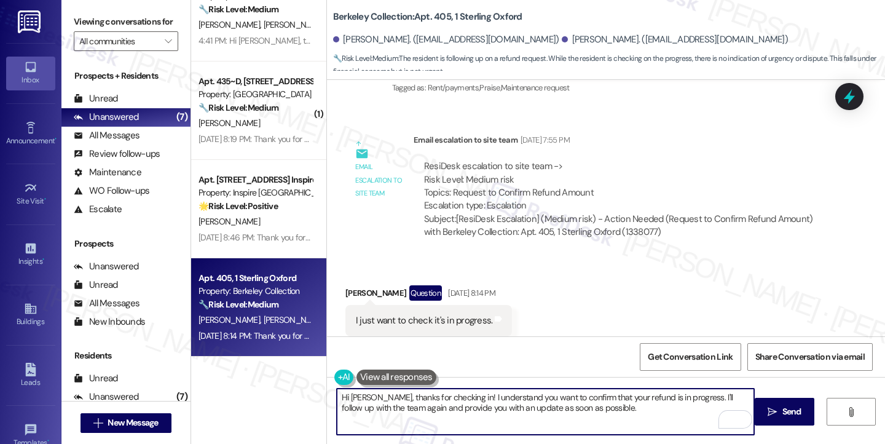
click at [444, 399] on textarea "Hi Jiachen, thanks for checking in! I understand you want to confirm that your …" at bounding box center [545, 411] width 417 height 46
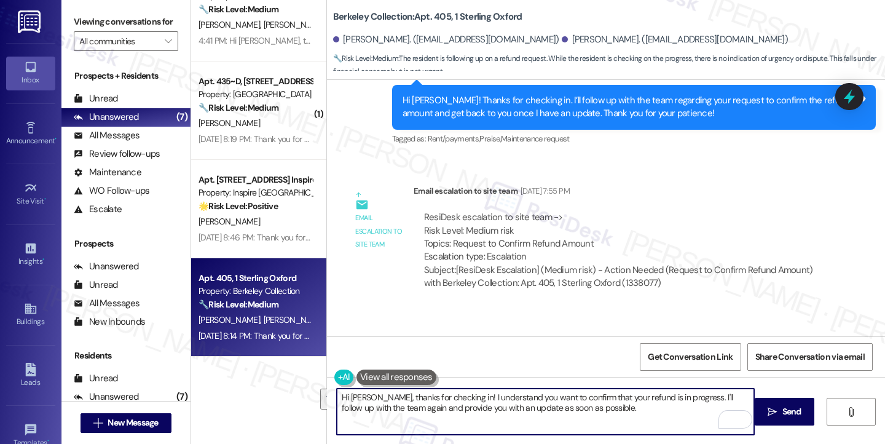
scroll to position [6923, 0]
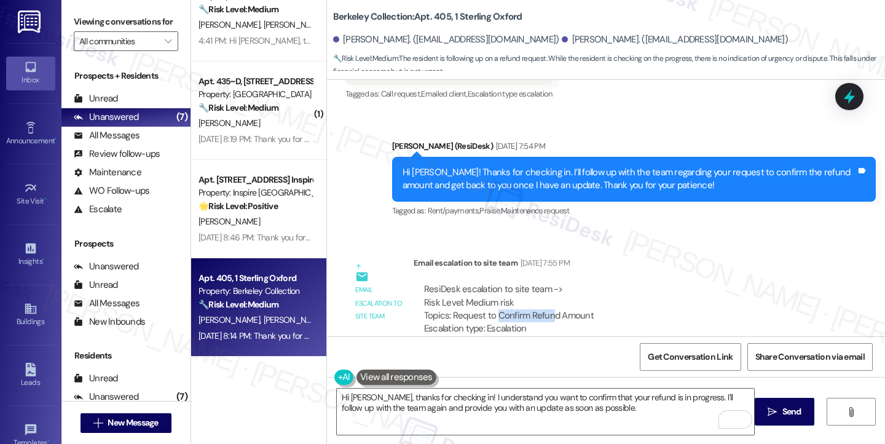
drag, startPoint x: 490, startPoint y: 289, endPoint x: 552, endPoint y: 289, distance: 62.7
click at [544, 289] on div "ResiDesk escalation to site team -> Risk Level: Medium risk Topics: Request to …" at bounding box center [621, 309] width 394 height 53
click at [401, 401] on textarea "Hi Jiachen, thanks for checking in! I understand you want to confirm that your …" at bounding box center [545, 411] width 417 height 46
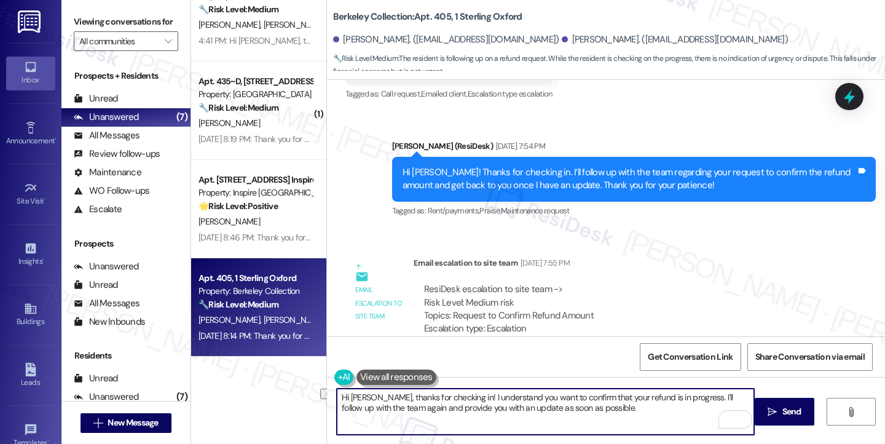
drag, startPoint x: 456, startPoint y: 397, endPoint x: 647, endPoint y: 394, distance: 191.7
click at [647, 394] on textarea "Hi Jiachen, thanks for checking in! I understand you want to confirm that your …" at bounding box center [545, 411] width 417 height 46
drag, startPoint x: 681, startPoint y: 394, endPoint x: 456, endPoint y: 393, distance: 224.8
click at [456, 393] on textarea "Hi Jiachen, thanks for checking in! I understand you want to confirm that your …" at bounding box center [545, 411] width 417 height 46
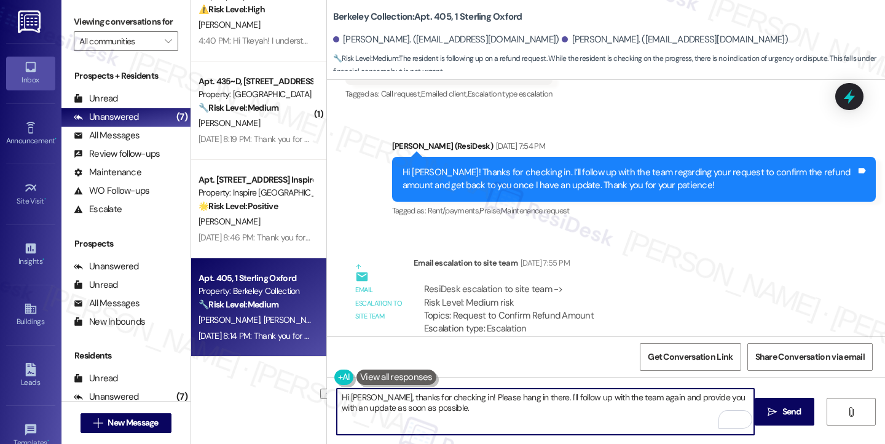
drag, startPoint x: 528, startPoint y: 398, endPoint x: 457, endPoint y: 397, distance: 71.3
click at [457, 397] on textarea "Hi Jiachen, thanks for checking in! Please hang in there. I'll follow up with t…" at bounding box center [545, 411] width 417 height 46
click at [561, 397] on textarea "Hi Jiachen, thanks for checking in! Thank you for your patience. I'll follow up…" at bounding box center [545, 411] width 417 height 46
click at [678, 395] on textarea "Hi Jiachen, thanks for checking in! Thank you for your patience. I have followe…" at bounding box center [545, 411] width 417 height 46
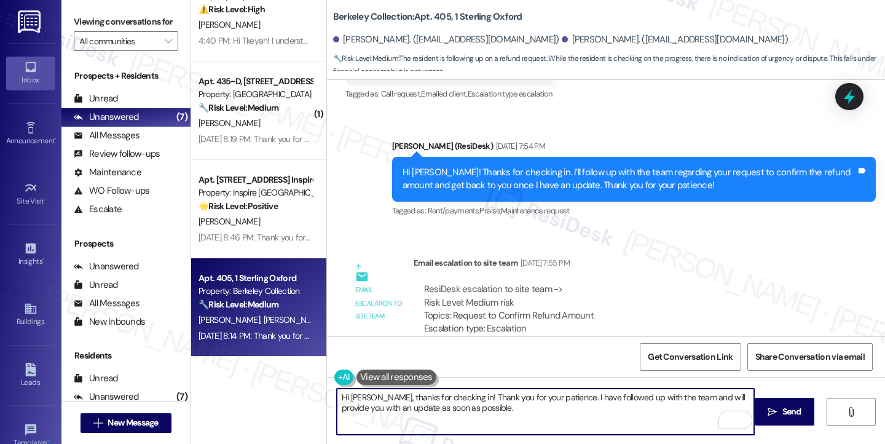
drag, startPoint x: 462, startPoint y: 408, endPoint x: 430, endPoint y: 410, distance: 32.0
click at [430, 410] on textarea "Hi Jiachen, thanks for checking in! Thank you for your patience. I have followe…" at bounding box center [545, 411] width 417 height 46
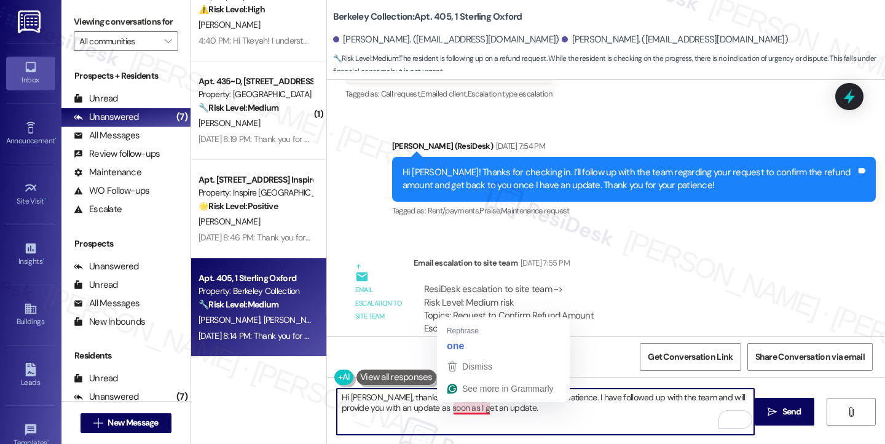
click at [493, 414] on textarea "Hi Jiachen, thanks for checking in! Thank you for your patience. I have followe…" at bounding box center [545, 411] width 417 height 46
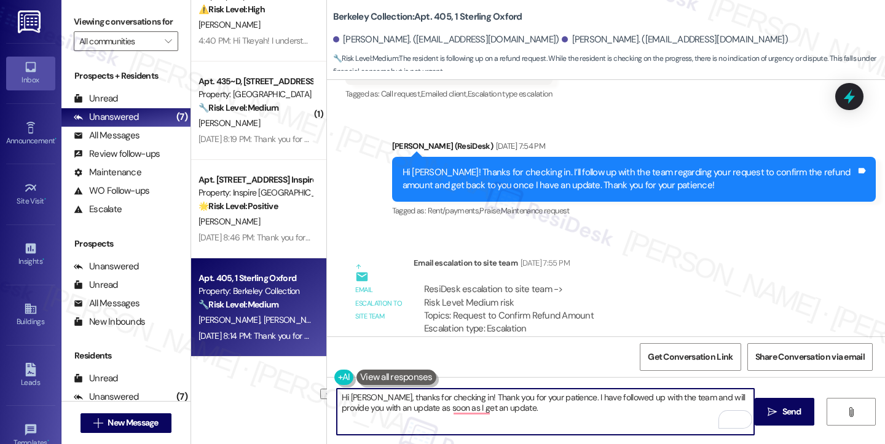
drag, startPoint x: 498, startPoint y: 407, endPoint x: 386, endPoint y: 407, distance: 111.8
click at [386, 407] on textarea "Hi Jiachen, thanks for checking in! Thank you for your patience. I have followe…" at bounding box center [545, 411] width 417 height 46
type textarea "Hi Jiachen, thanks for checking in! Thank you for your patience. I have followe…"
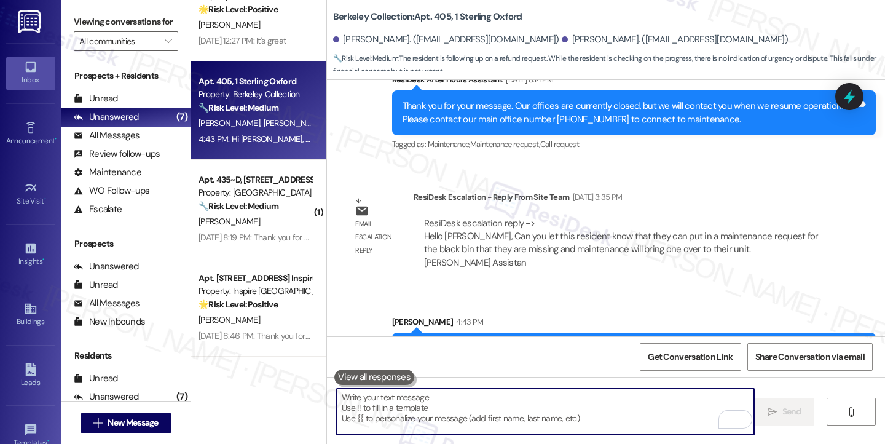
scroll to position [7374, 0]
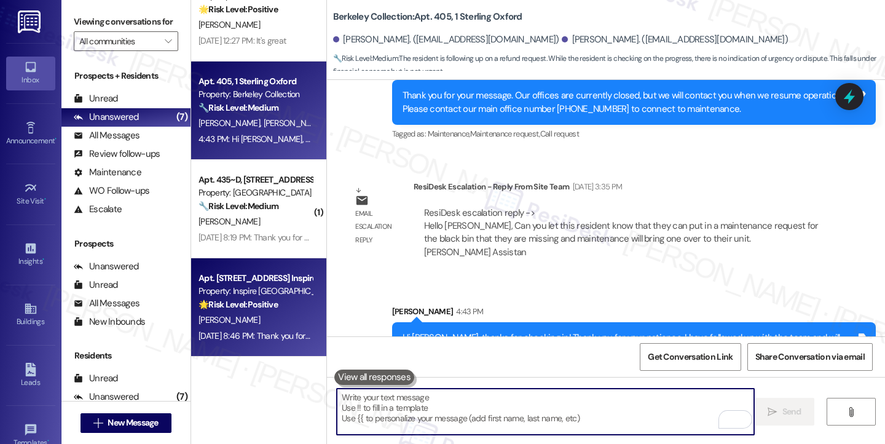
click at [252, 330] on div "Sep 05, 2025 at 8:46 PM: Thank you for your message. Our offices are currently …" at bounding box center [570, 335] width 745 height 11
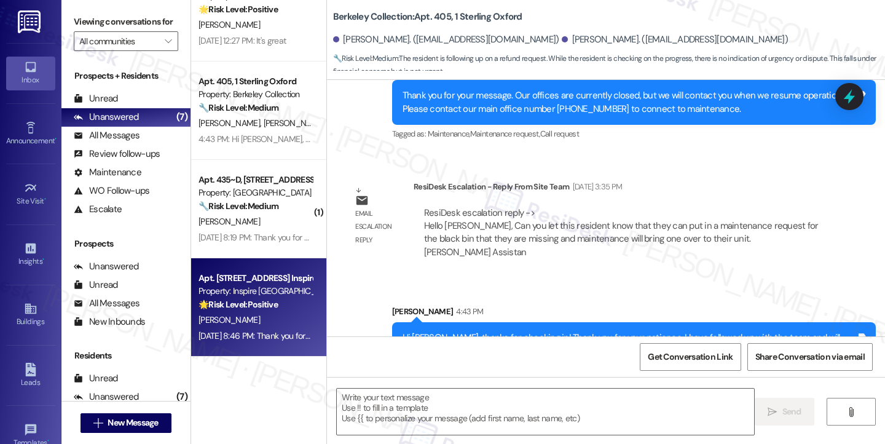
type textarea "Fetching suggested responses. Please feel free to read through the conversation…"
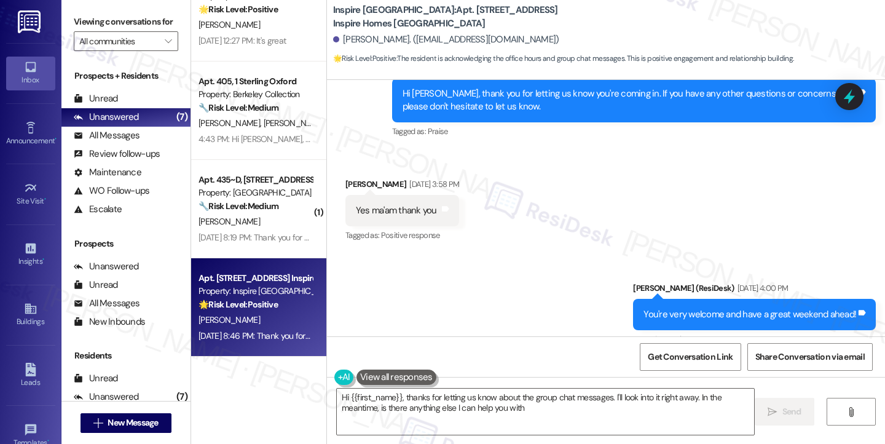
type textarea "Hi {{first_name}}, thanks for letting us know about the group chat messages. I'…"
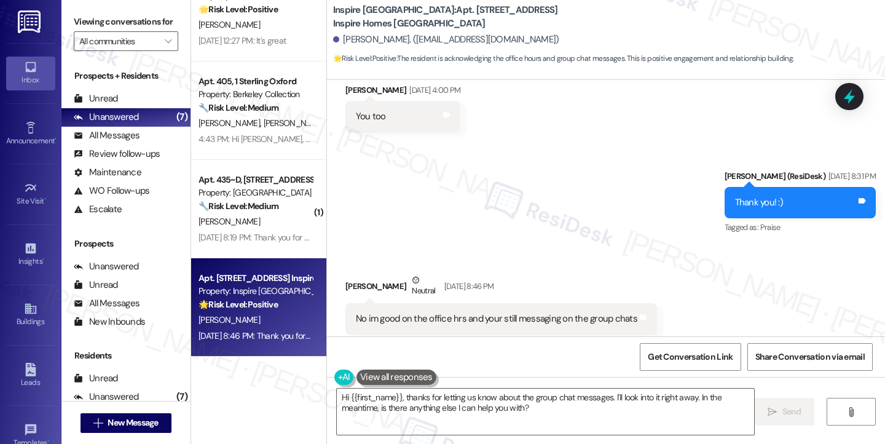
scroll to position [714, 0]
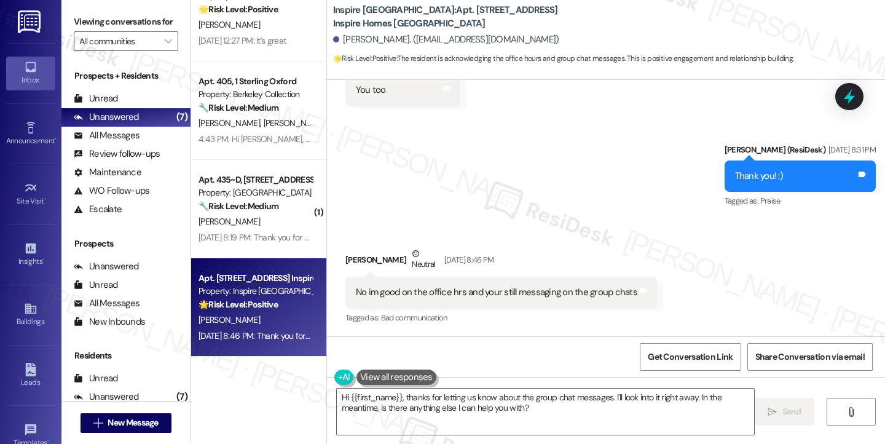
click at [447, 297] on div "No im good on the office hrs and your still messaging on the group chats" at bounding box center [496, 292] width 281 height 13
click at [490, 292] on div "No im good on the office hrs and your still messaging on the group chats" at bounding box center [496, 292] width 281 height 13
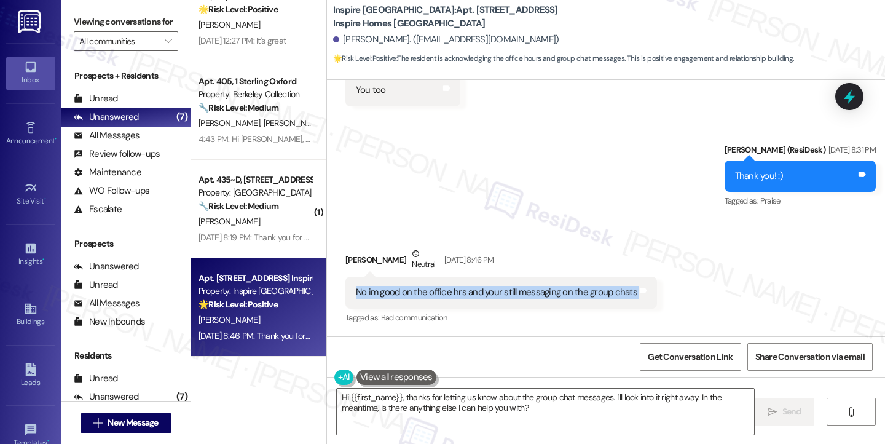
click at [490, 292] on div "No im good on the office hrs and your still messaging on the group chats" at bounding box center [496, 292] width 281 height 13
copy div "No im good on the office hrs and your still messaging on the group chats Tags a…"
click at [86, 28] on label "Viewing conversations for" at bounding box center [126, 21] width 104 height 19
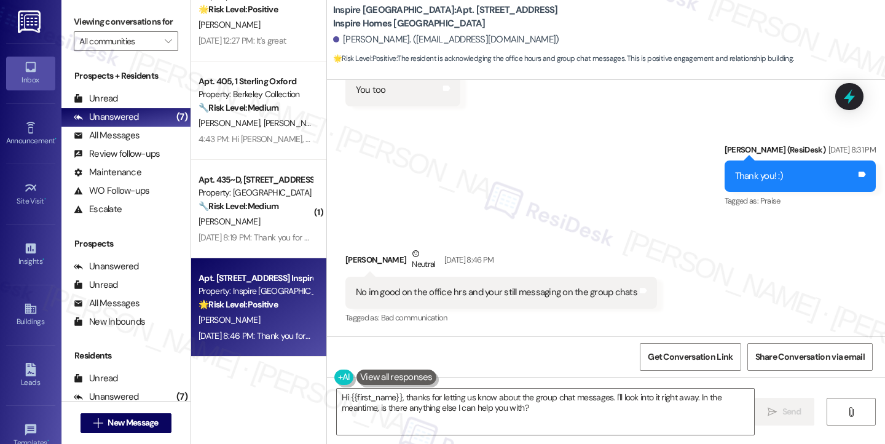
click at [79, 9] on div "Viewing conversations for All communities " at bounding box center [125, 31] width 129 height 63
